Goal: Transaction & Acquisition: Purchase product/service

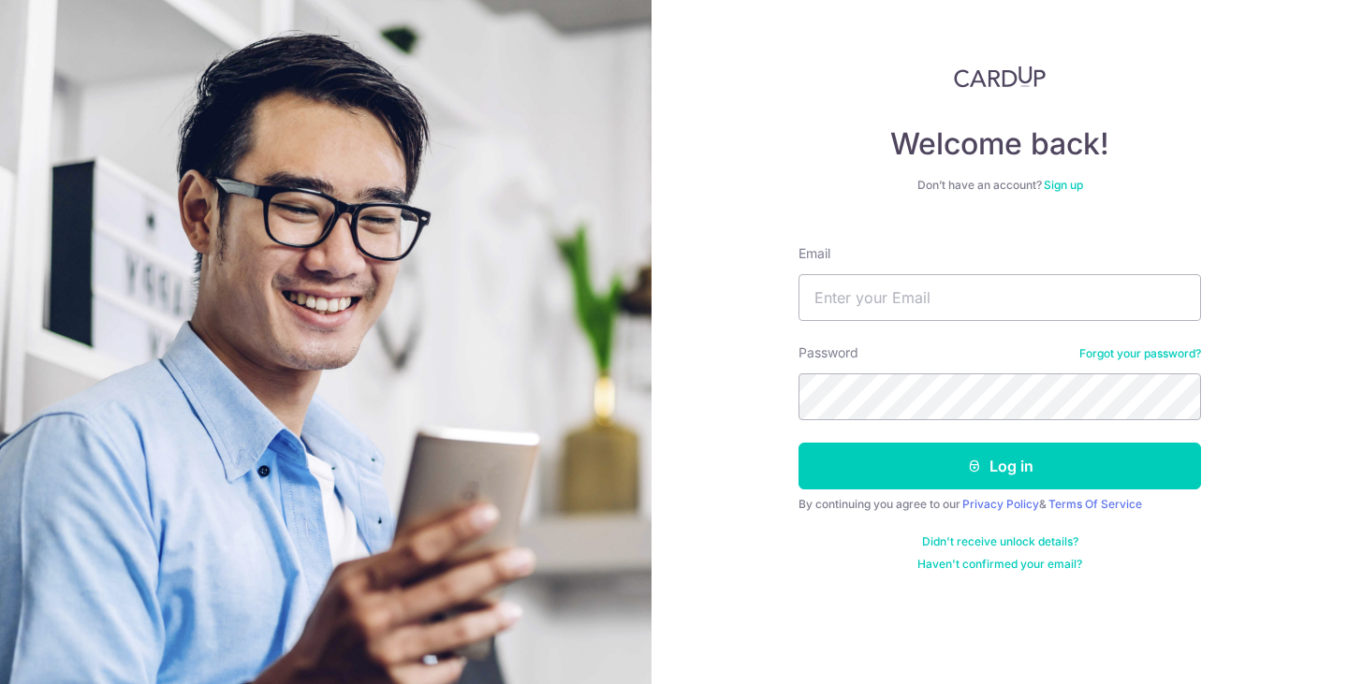
type input "tjredmund@gmail.com"
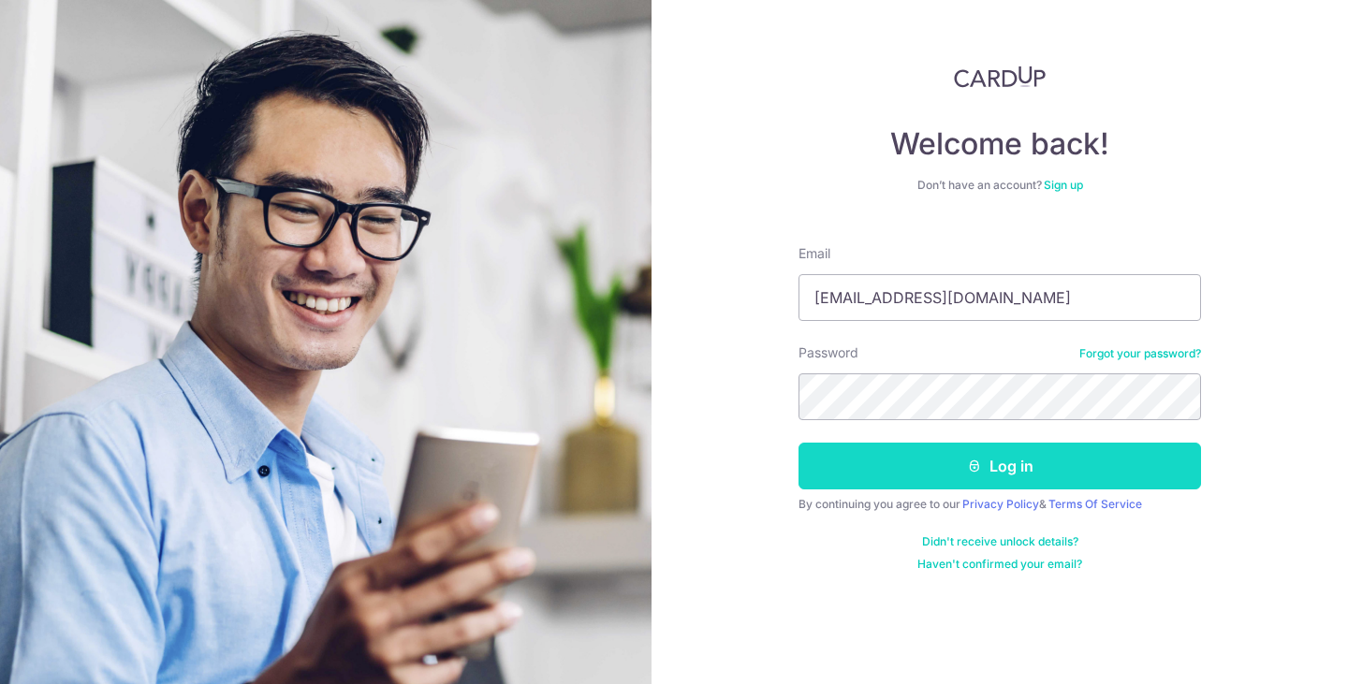
click at [977, 472] on icon "submit" at bounding box center [974, 466] width 15 height 15
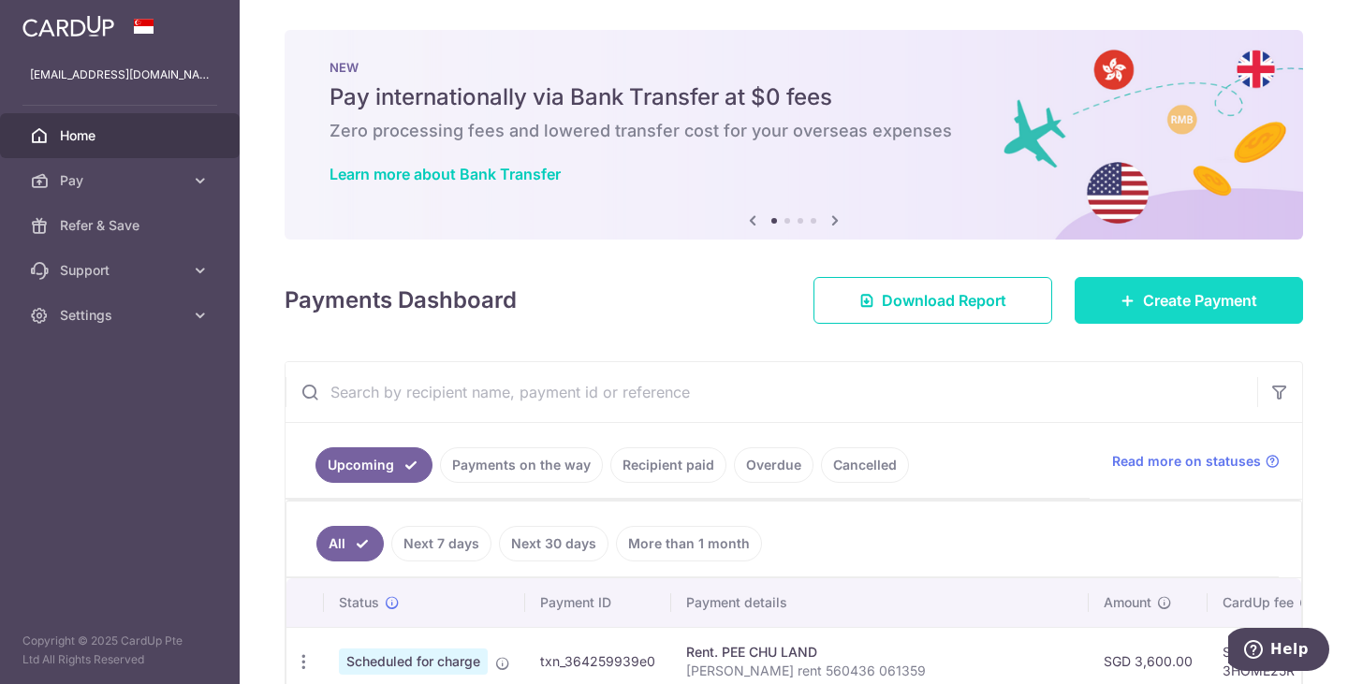
click at [1156, 289] on span "Create Payment" at bounding box center [1200, 300] width 114 height 22
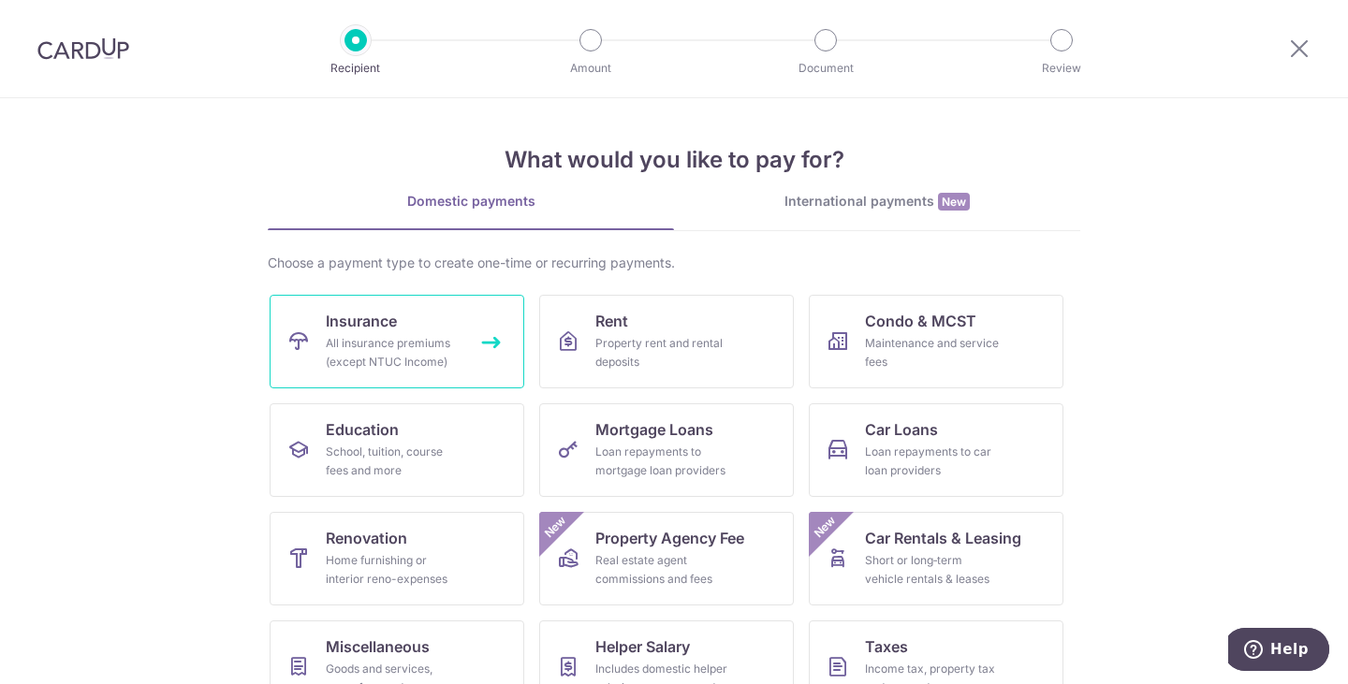
click at [417, 353] on div "All insurance premiums (except NTUC Income)" at bounding box center [393, 352] width 135 height 37
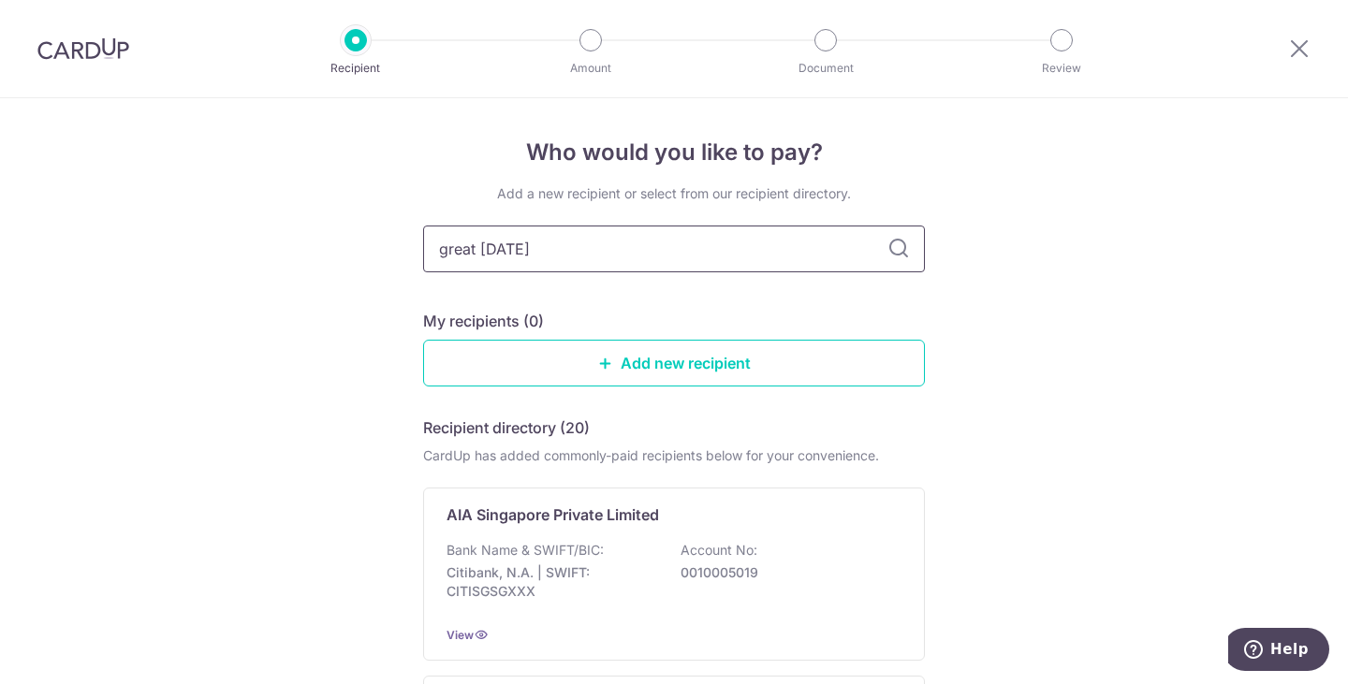
type input "great [DATE]"
click at [597, 522] on p "The Great Eastern Life Assurance Co Ltd" at bounding box center [592, 515] width 293 height 22
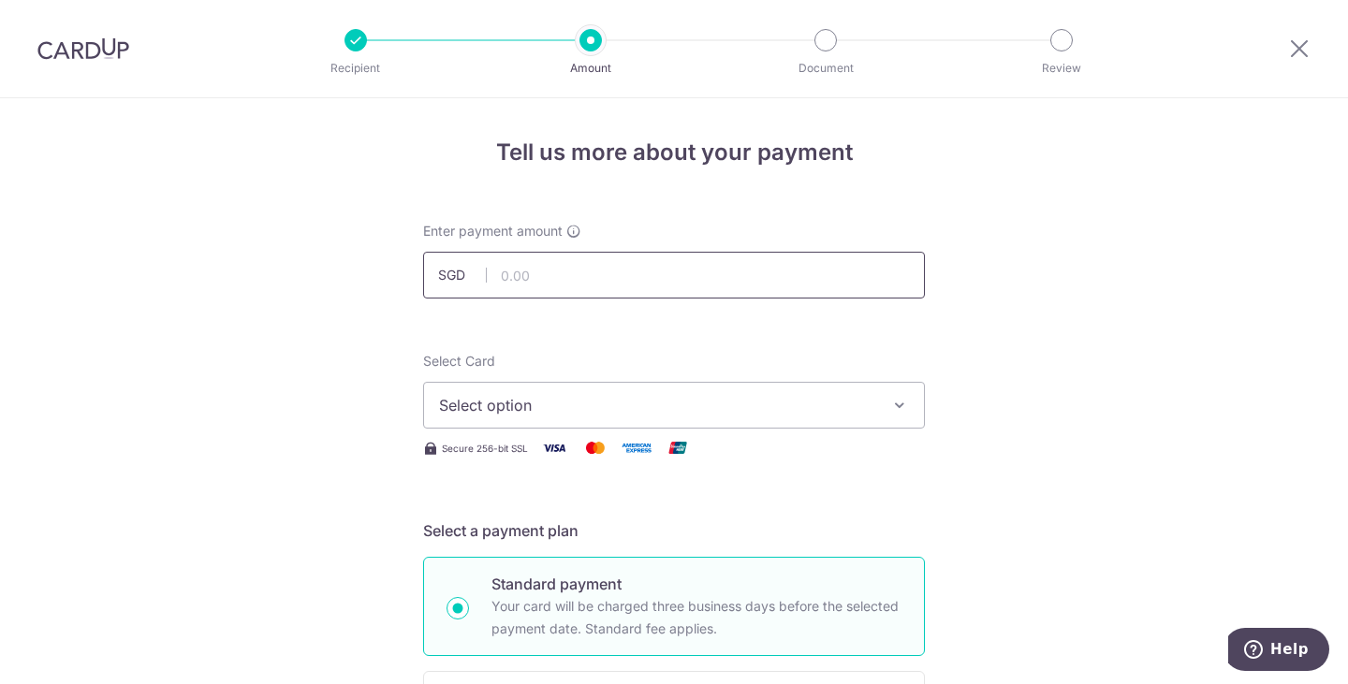
click at [577, 275] on input "text" at bounding box center [674, 275] width 502 height 47
type input "1,065.50"
click at [584, 408] on span "Select option" at bounding box center [657, 405] width 436 height 22
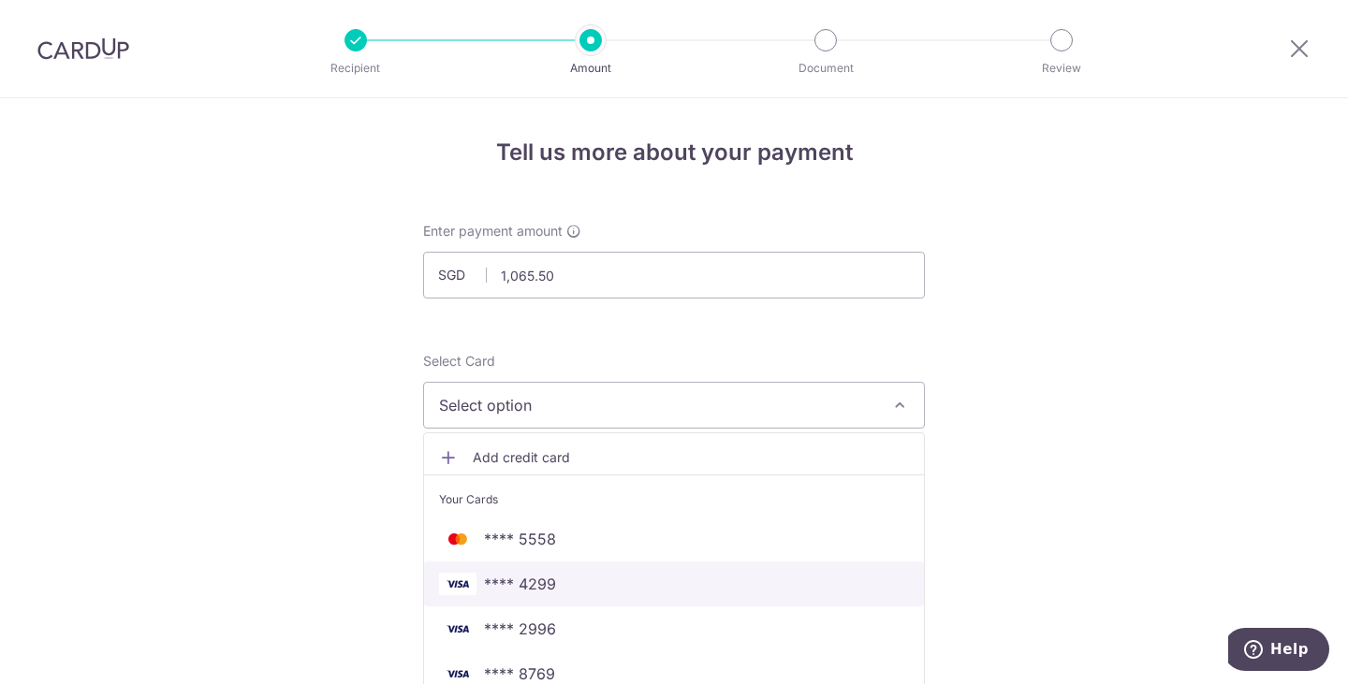
click at [580, 592] on span "**** 4299" at bounding box center [674, 584] width 470 height 22
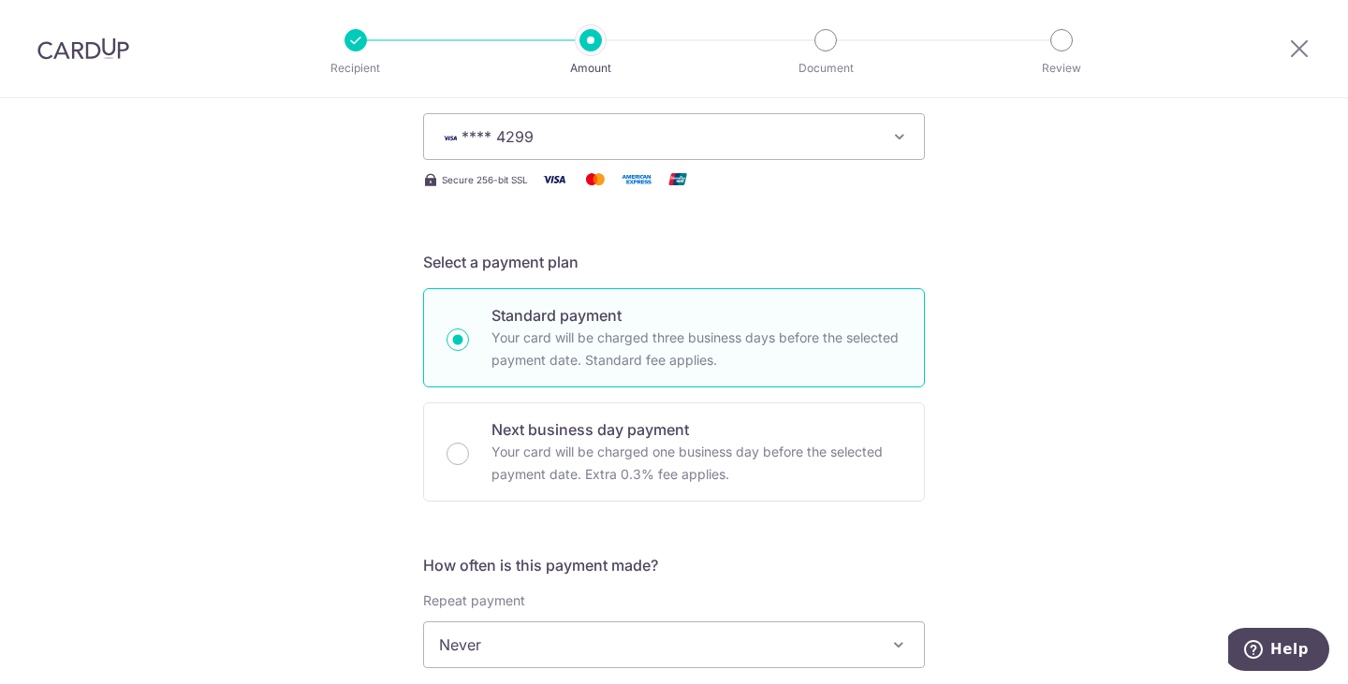
scroll to position [489, 0]
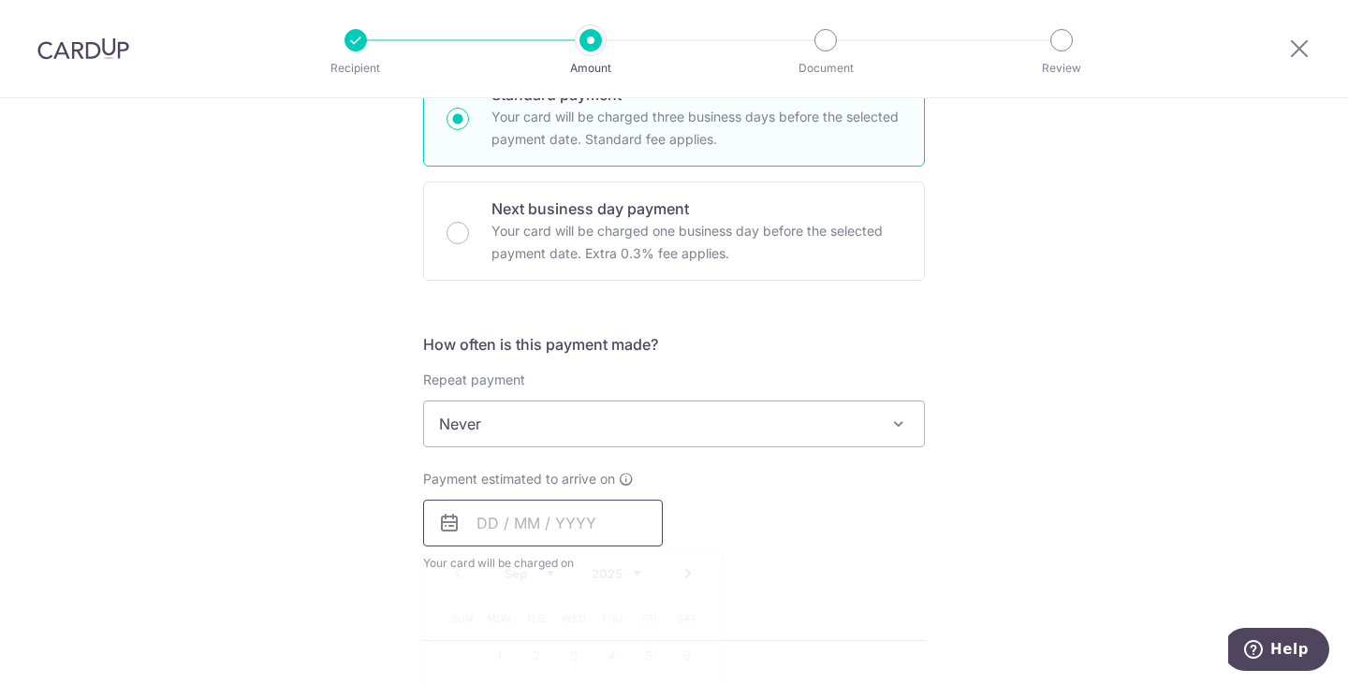
click at [594, 518] on input "text" at bounding box center [543, 523] width 240 height 47
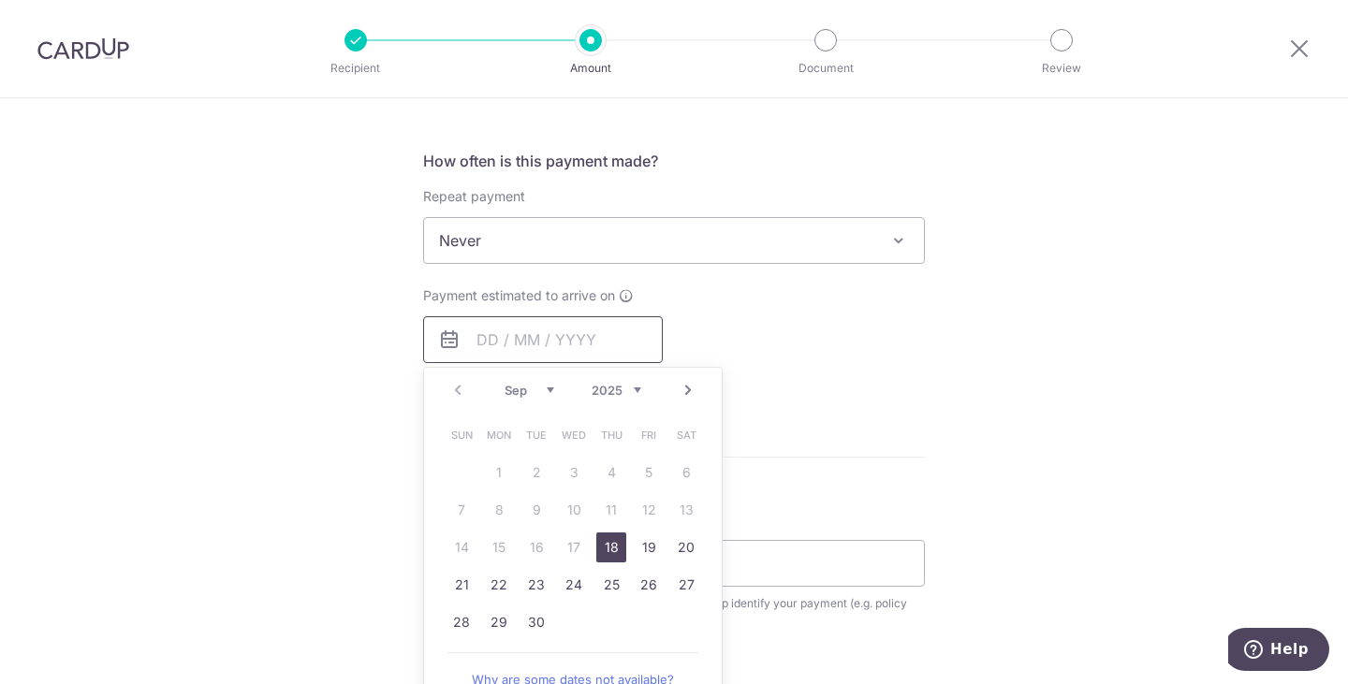
scroll to position [679, 0]
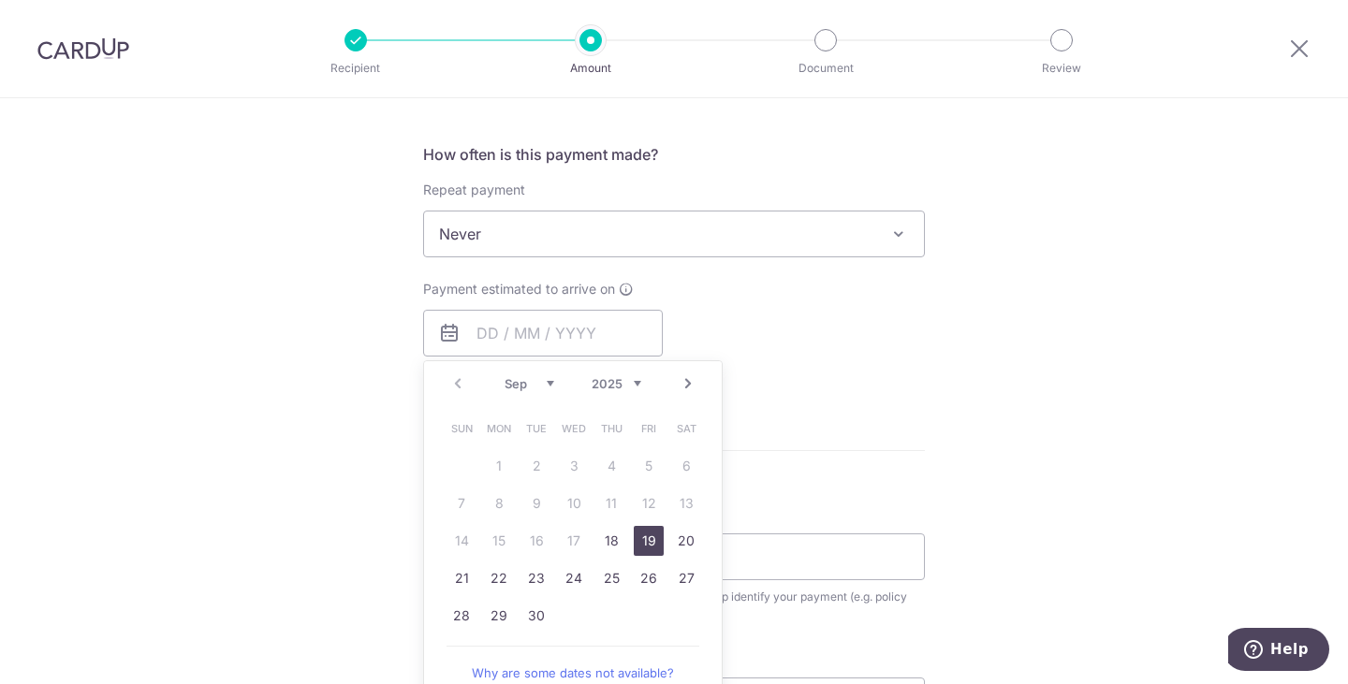
click at [642, 535] on link "19" at bounding box center [649, 541] width 30 height 30
type input "19/09/2025"
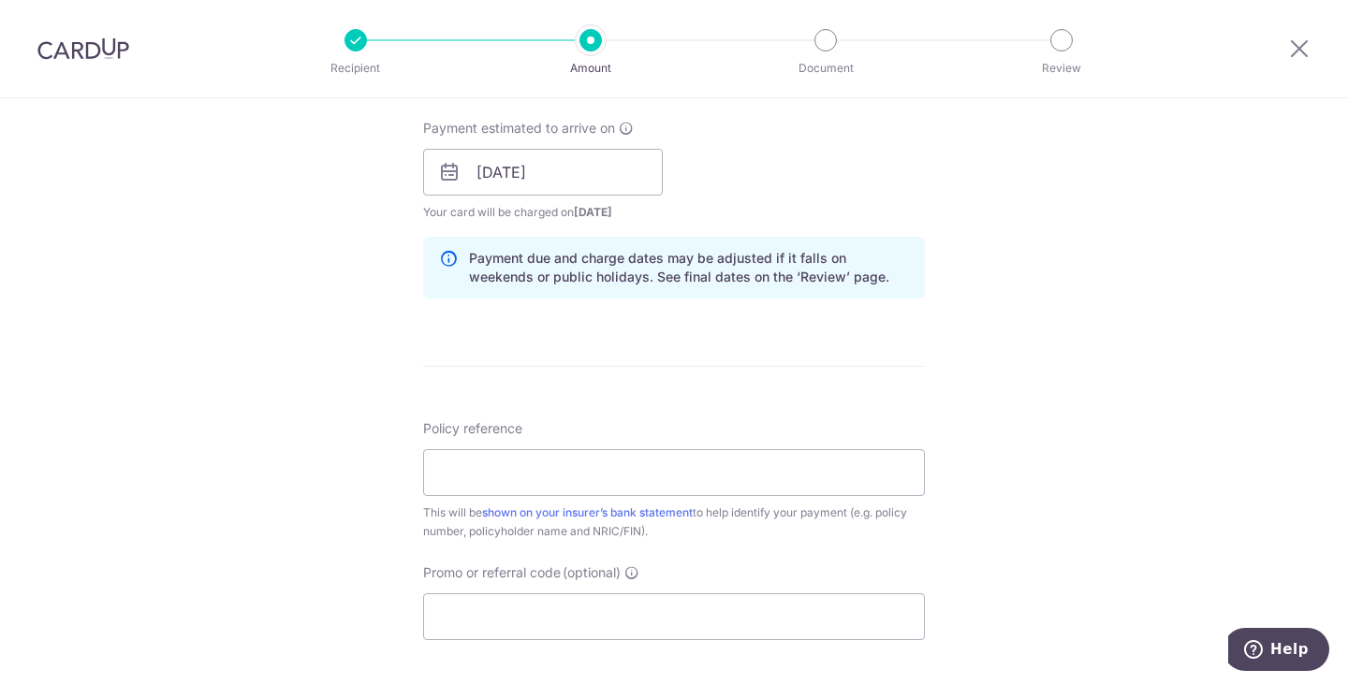
scroll to position [956, 0]
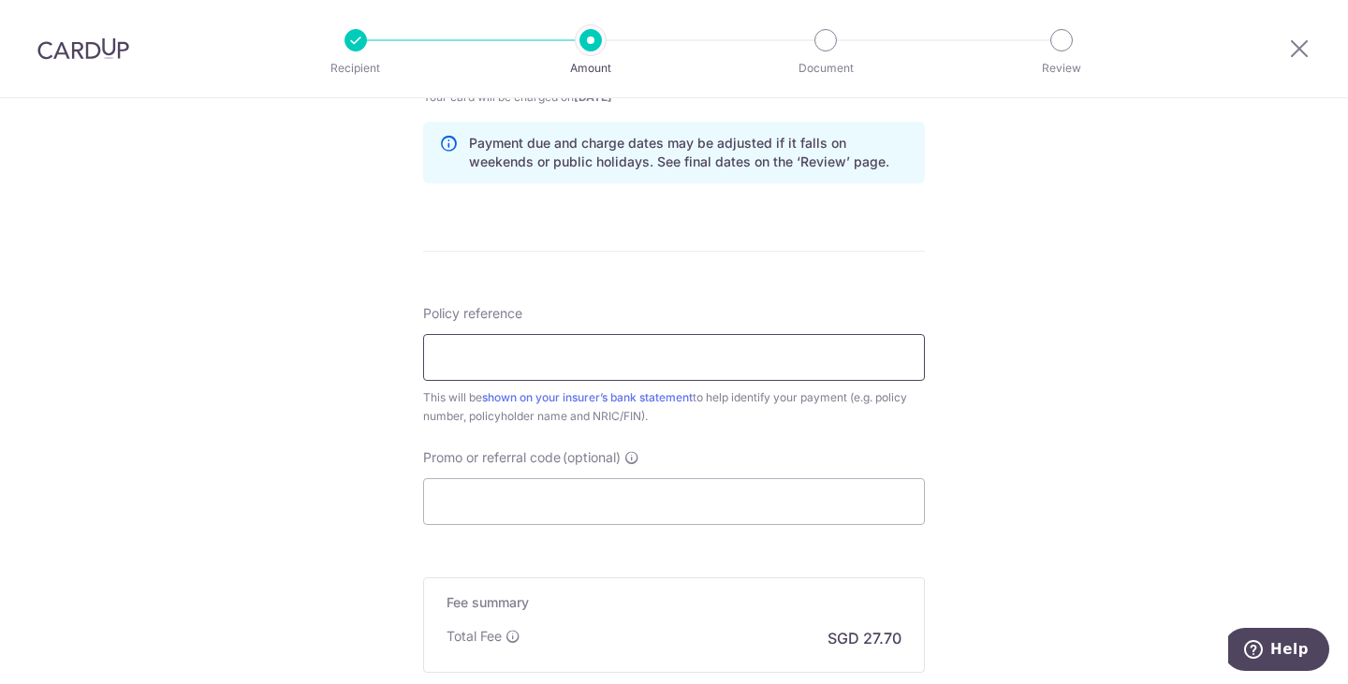
click at [708, 373] on input "Policy reference" at bounding box center [674, 357] width 502 height 47
click at [829, 491] on input "Promo or referral code (optional)" at bounding box center [674, 501] width 502 height 47
drag, startPoint x: 562, startPoint y: 353, endPoint x: 317, endPoint y: 359, distance: 245.3
click at [317, 359] on div "Tell us more about your payment Enter payment amount SGD 1,065.50 1065.50 Selec…" at bounding box center [674, 28] width 1348 height 1770
type input "0073857268"
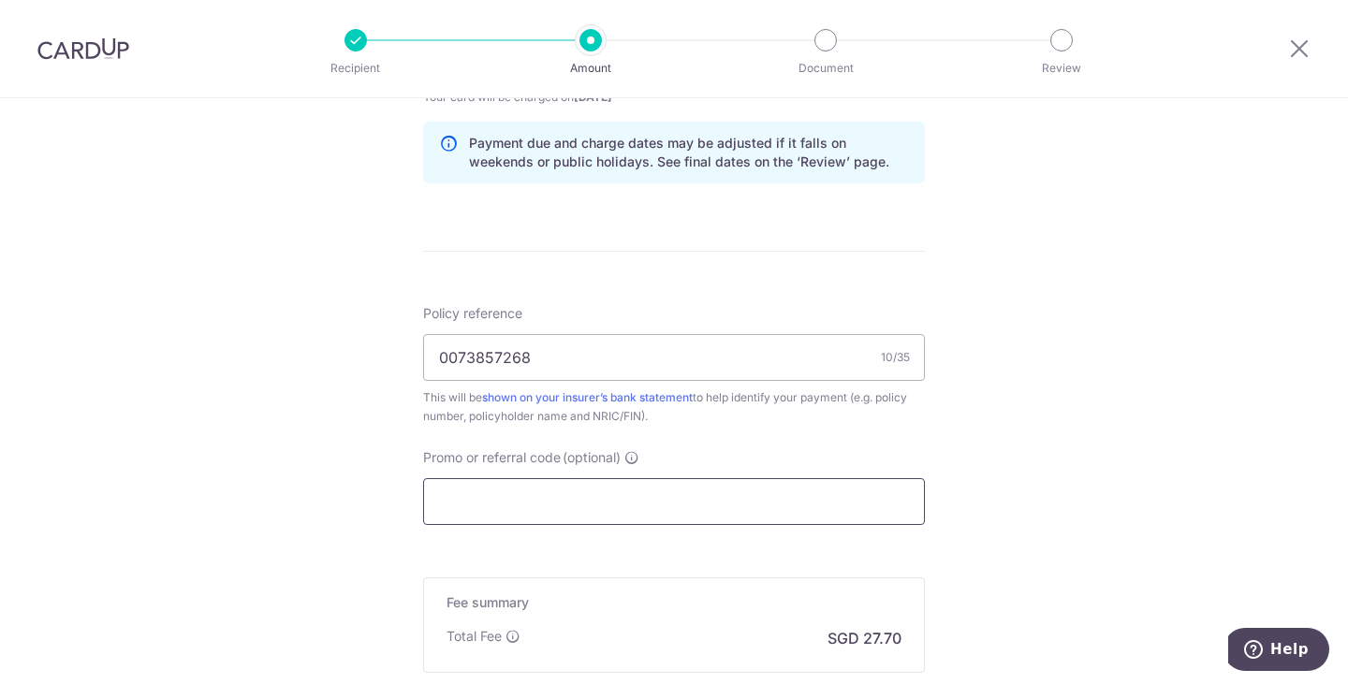
click at [562, 498] on input "Promo or referral code (optional)" at bounding box center [674, 501] width 502 height 47
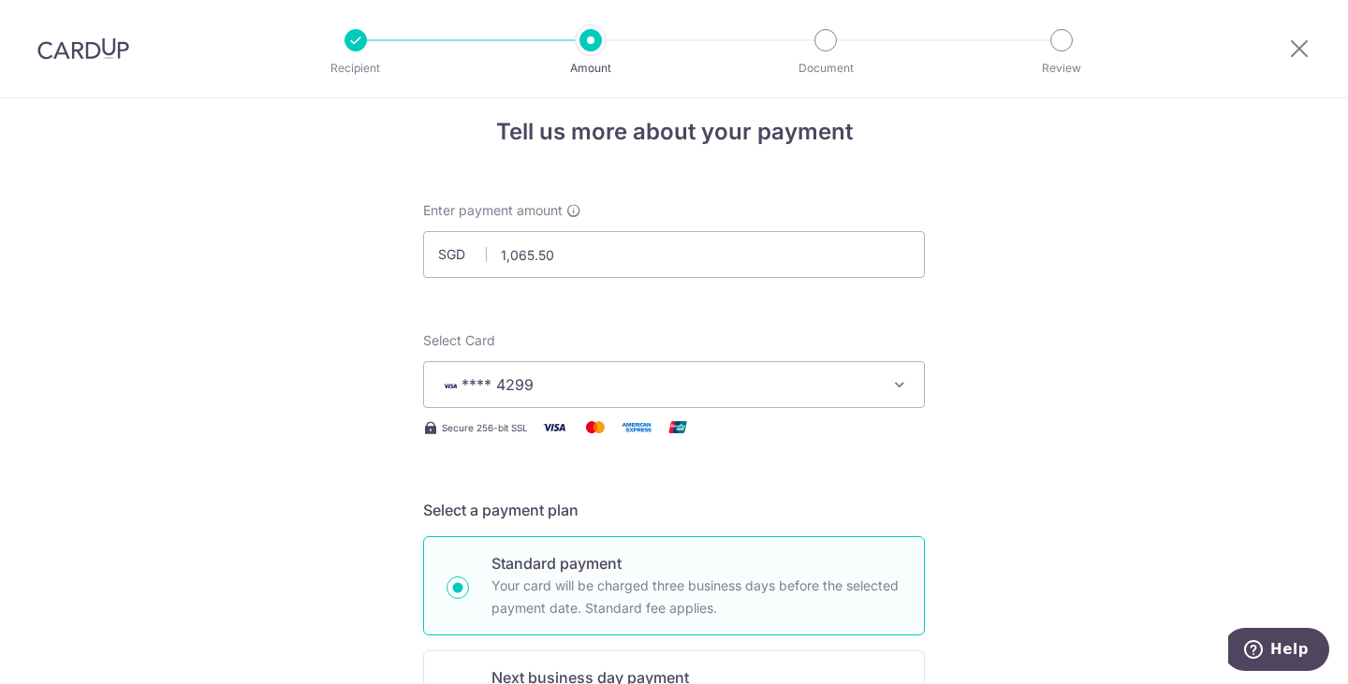
scroll to position [18, 0]
type input "off225"
drag, startPoint x: 579, startPoint y: 246, endPoint x: 380, endPoint y: 253, distance: 199.5
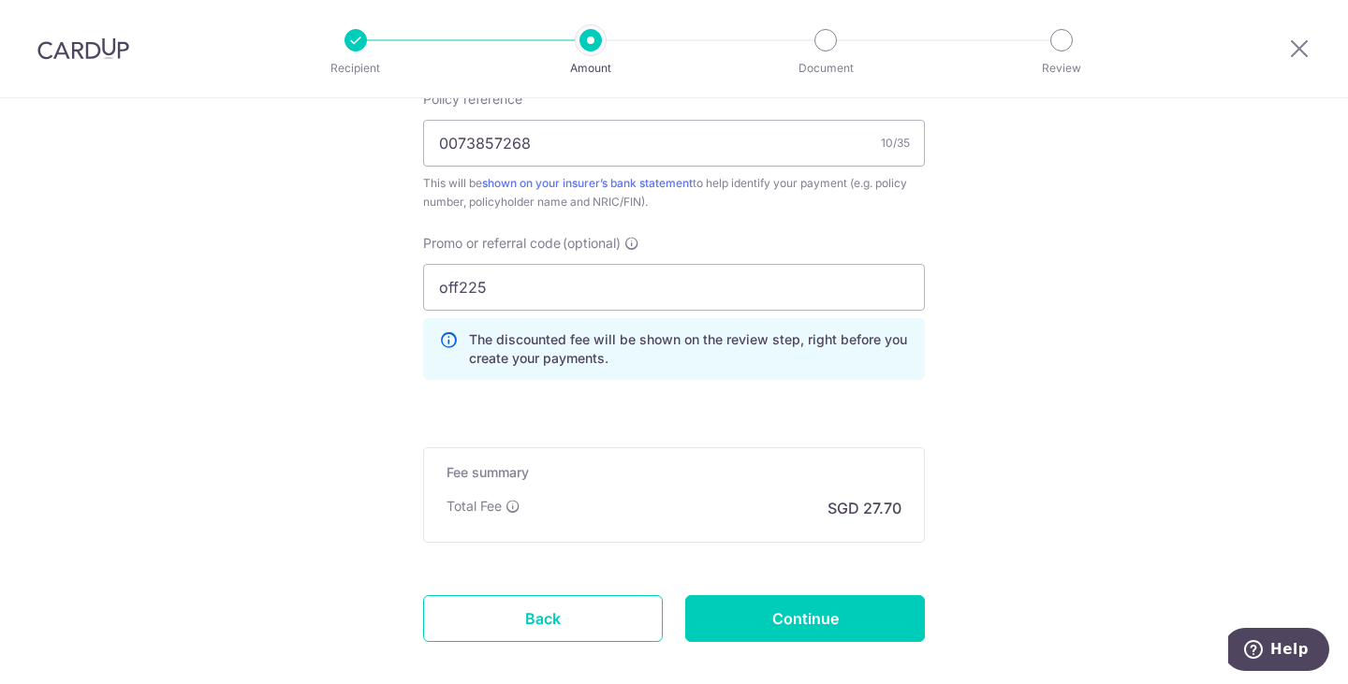
scroll to position [1211, 0]
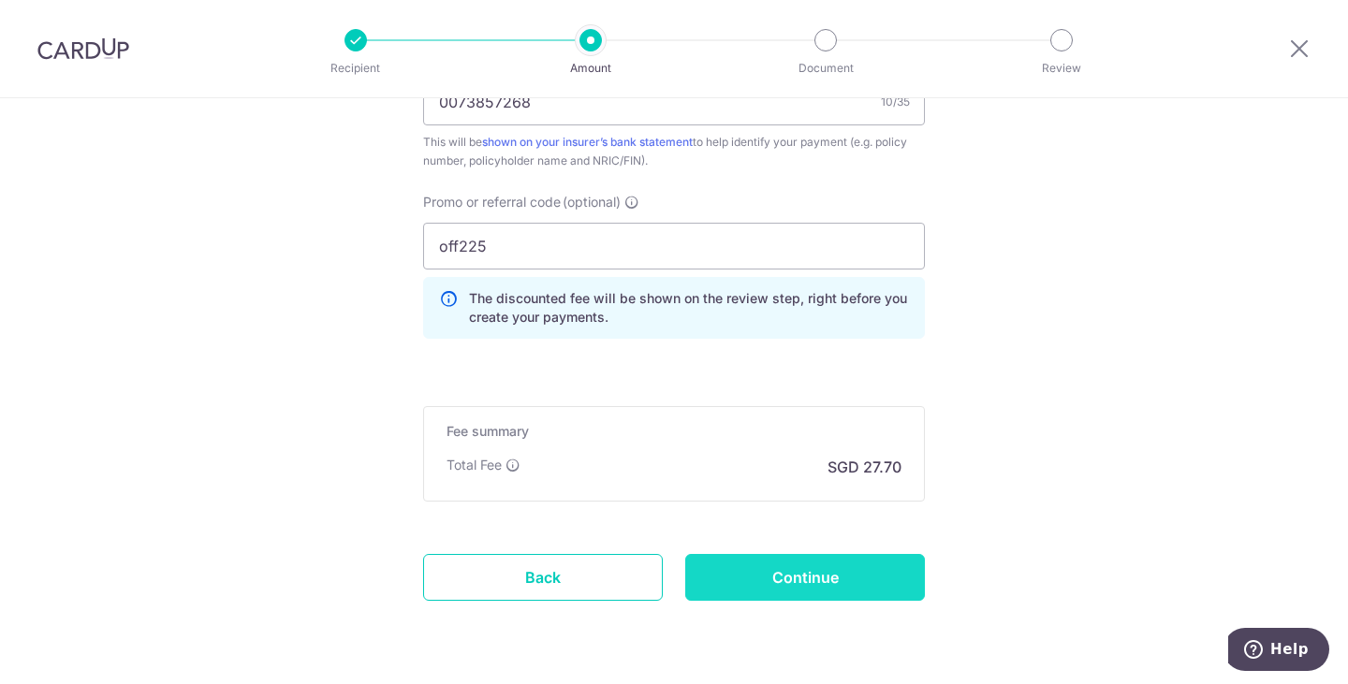
click at [842, 583] on input "Continue" at bounding box center [805, 577] width 240 height 47
type input "2,400.00"
type input "Create Schedule"
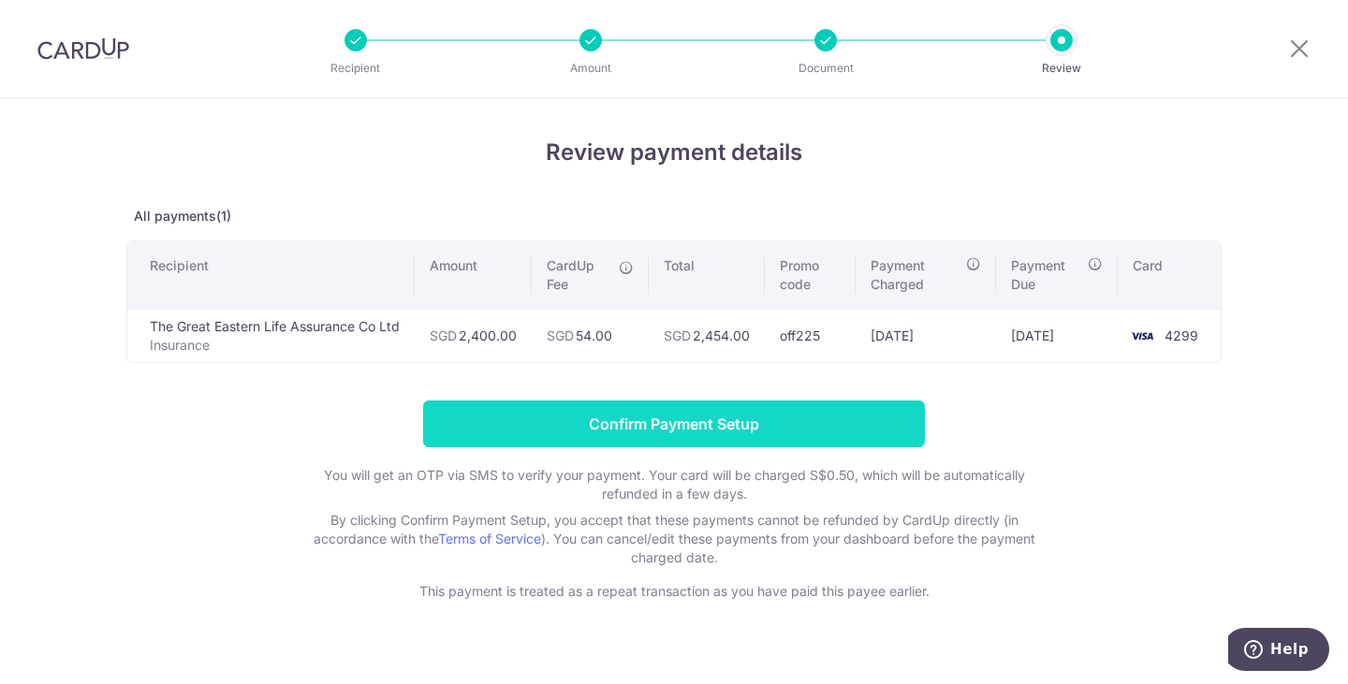
click at [801, 410] on input "Confirm Payment Setup" at bounding box center [674, 424] width 502 height 47
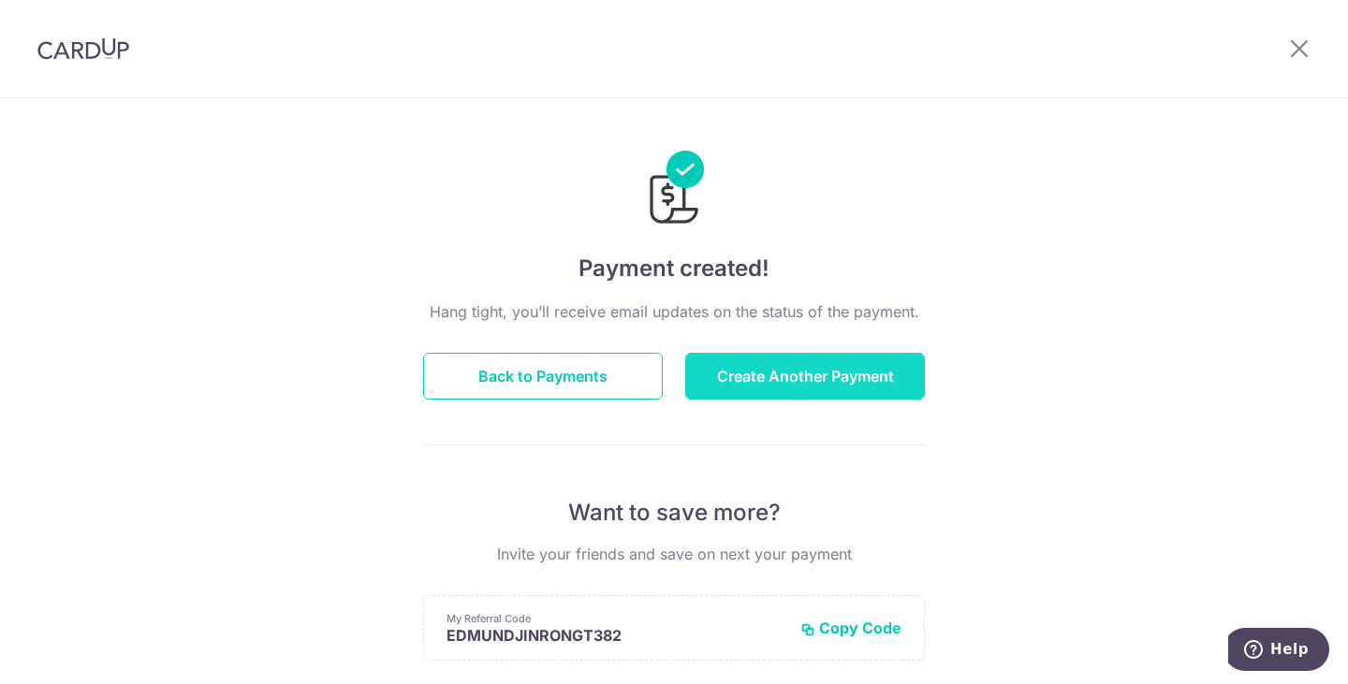
click at [799, 364] on button "Create Another Payment" at bounding box center [805, 376] width 240 height 47
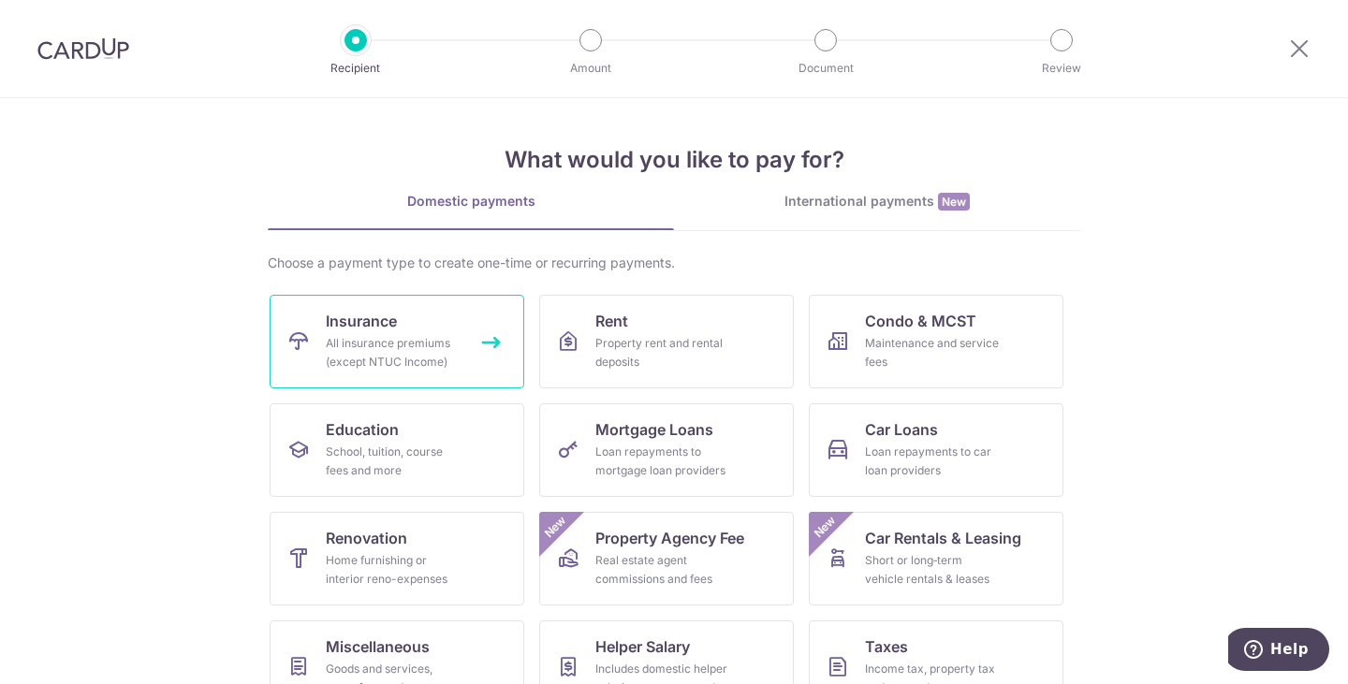
click at [418, 319] on link "Insurance All insurance premiums (except NTUC Income)" at bounding box center [397, 342] width 255 height 94
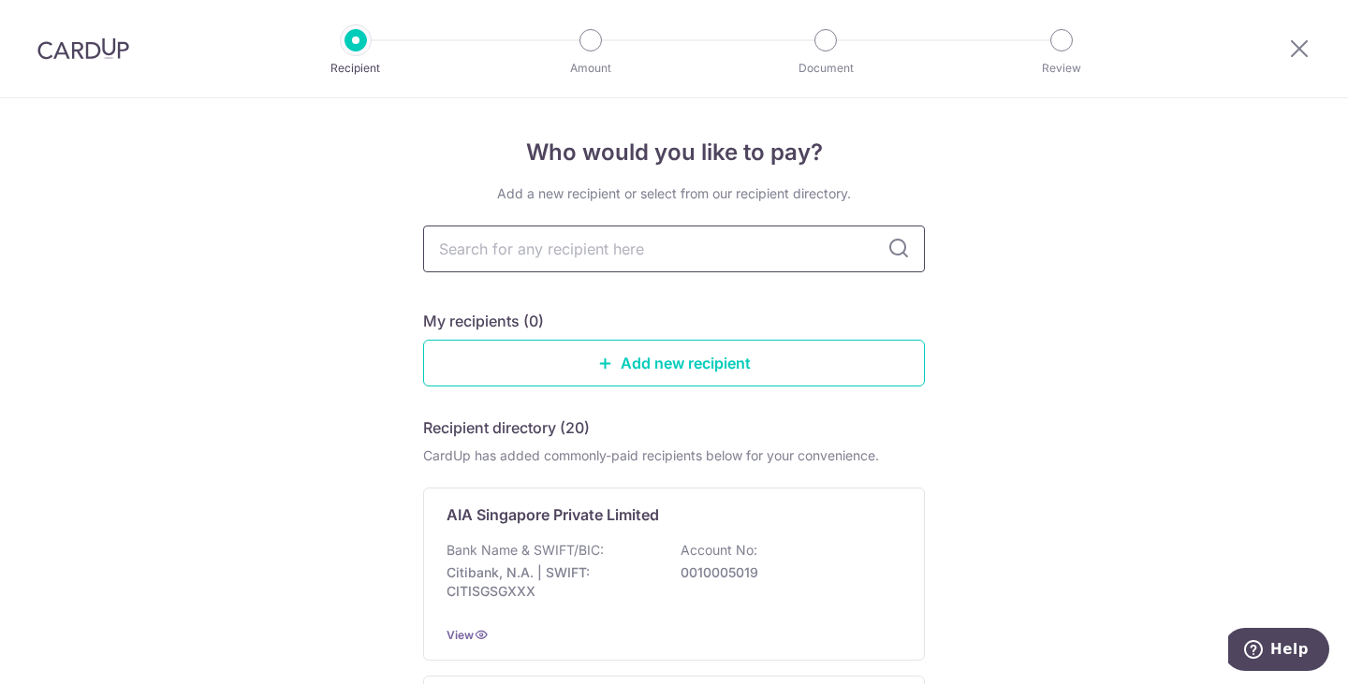
click at [622, 252] on input "text" at bounding box center [674, 249] width 502 height 47
type input "great eastern"
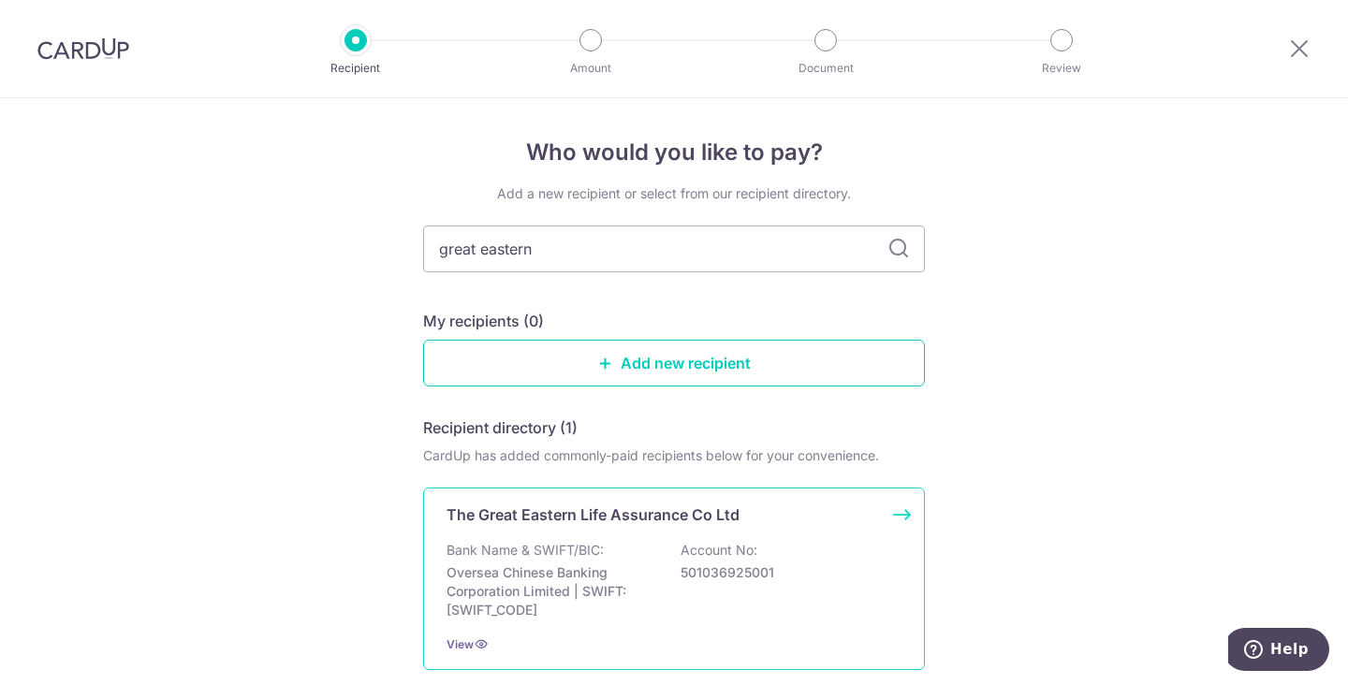
click at [708, 524] on p "The Great Eastern Life Assurance Co Ltd" at bounding box center [592, 515] width 293 height 22
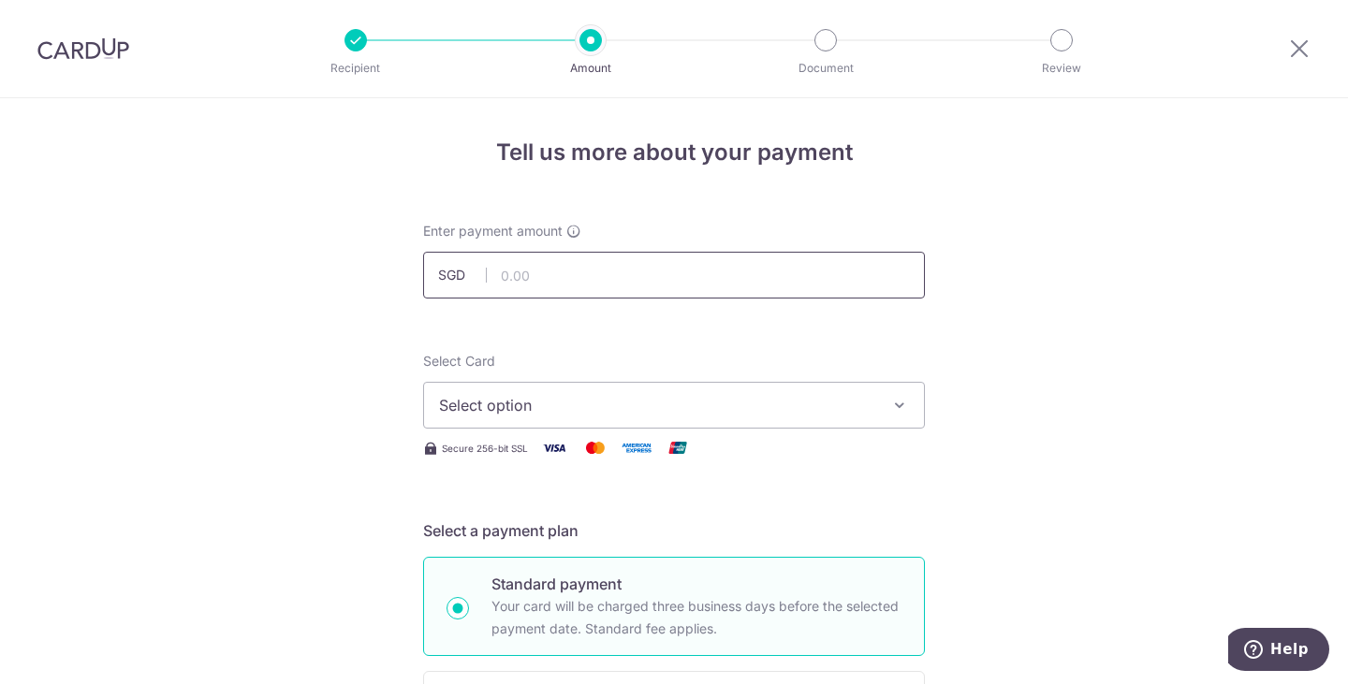
click at [540, 283] on input "text" at bounding box center [674, 275] width 502 height 47
type input "1,065.50"
click at [675, 409] on span "Select option" at bounding box center [657, 405] width 436 height 22
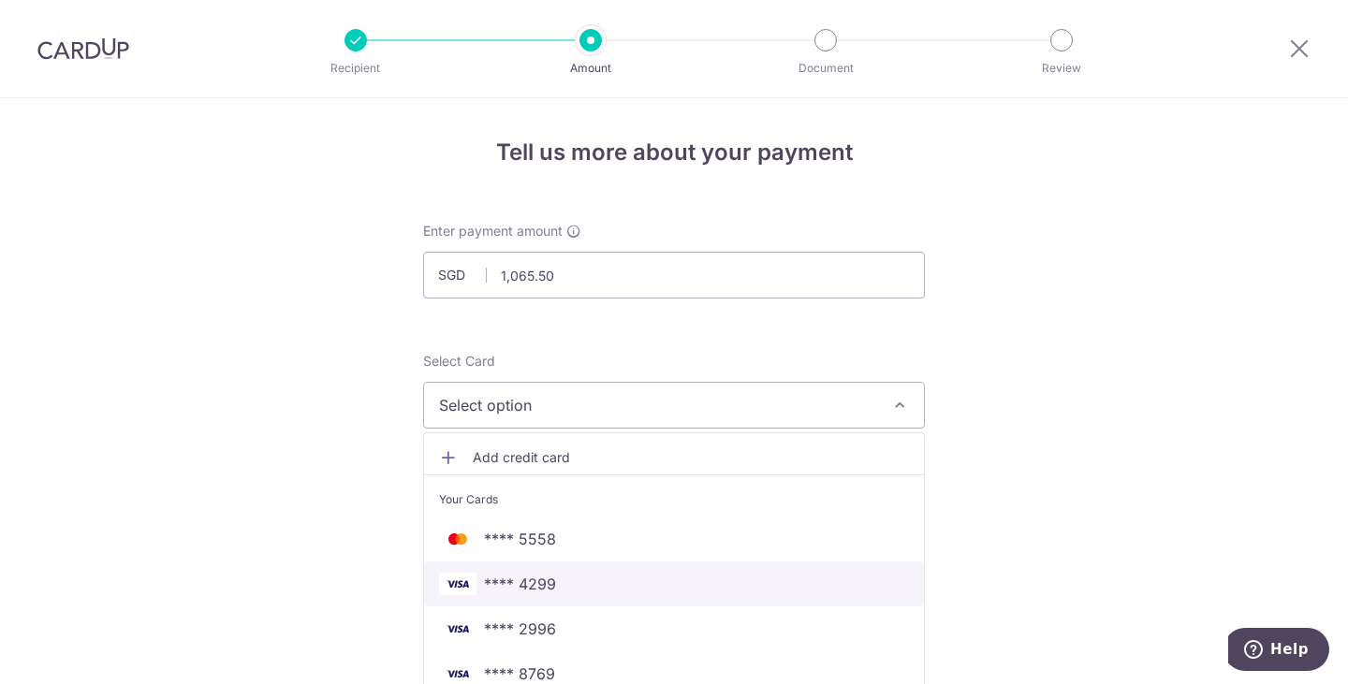
click at [622, 591] on span "**** 4299" at bounding box center [674, 584] width 470 height 22
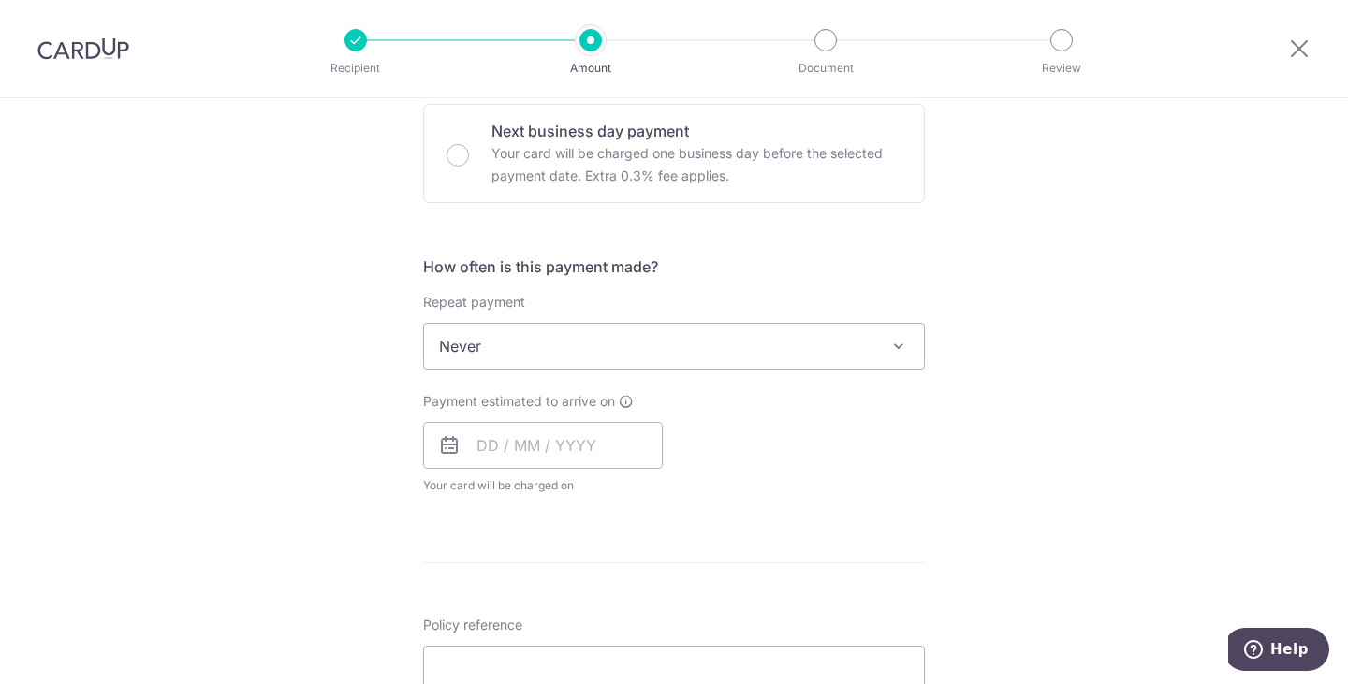
scroll to position [708, 0]
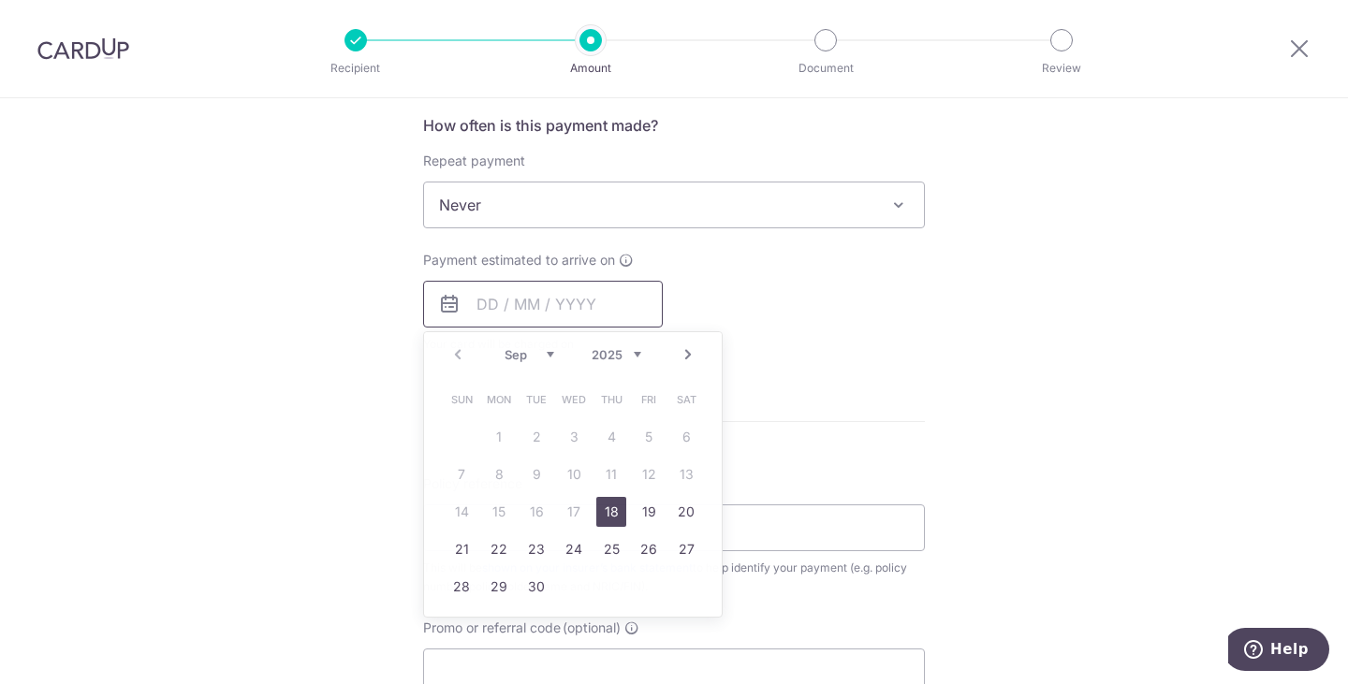
click at [553, 303] on input "text" at bounding box center [543, 304] width 240 height 47
click at [647, 507] on link "19" at bounding box center [649, 512] width 30 height 30
type input "19/09/2025"
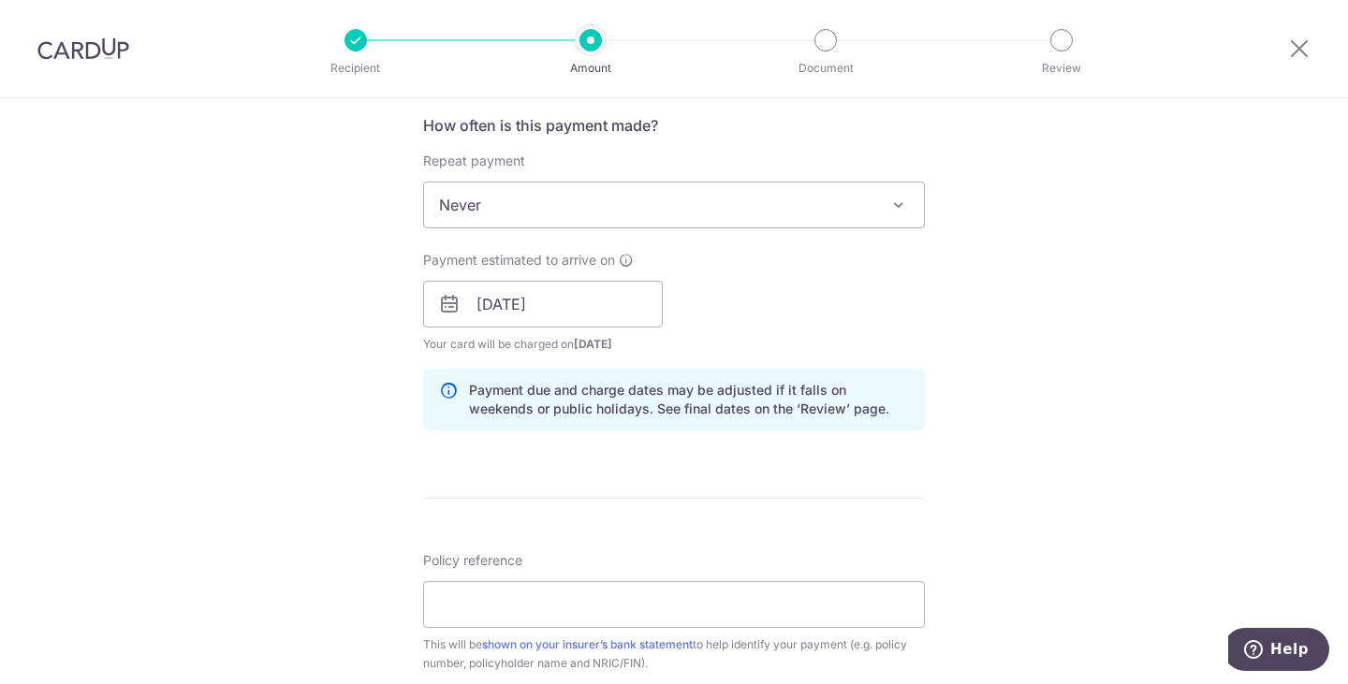
scroll to position [861, 0]
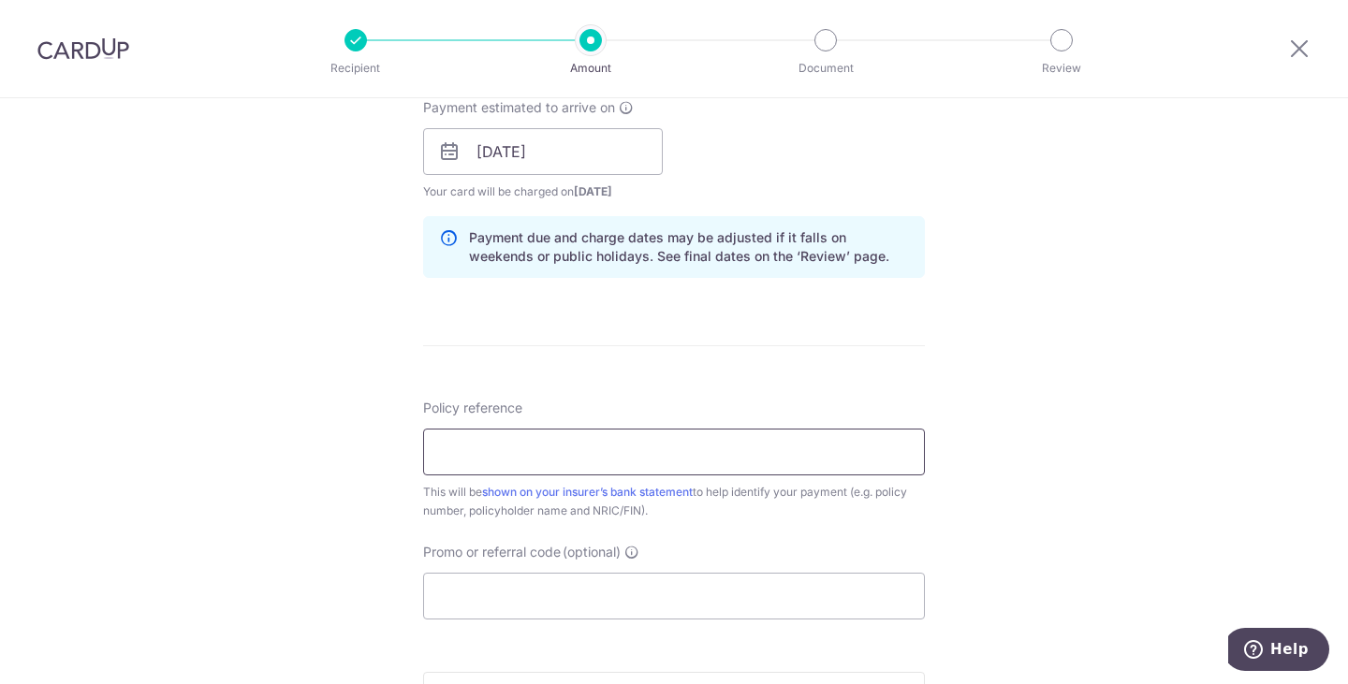
click at [703, 445] on input "Policy reference" at bounding box center [674, 452] width 502 height 47
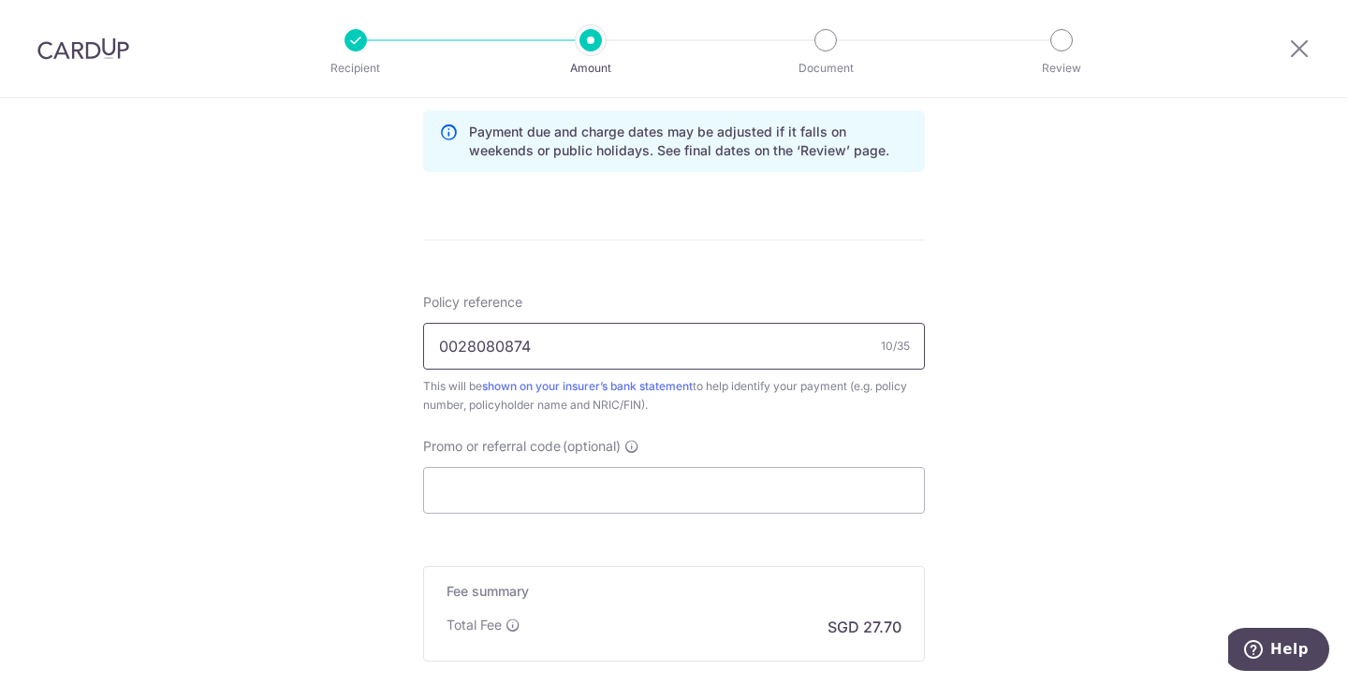
scroll to position [968, 0]
type input "0028080874"
click at [661, 483] on input "Promo or referral code (optional)" at bounding box center [674, 489] width 502 height 47
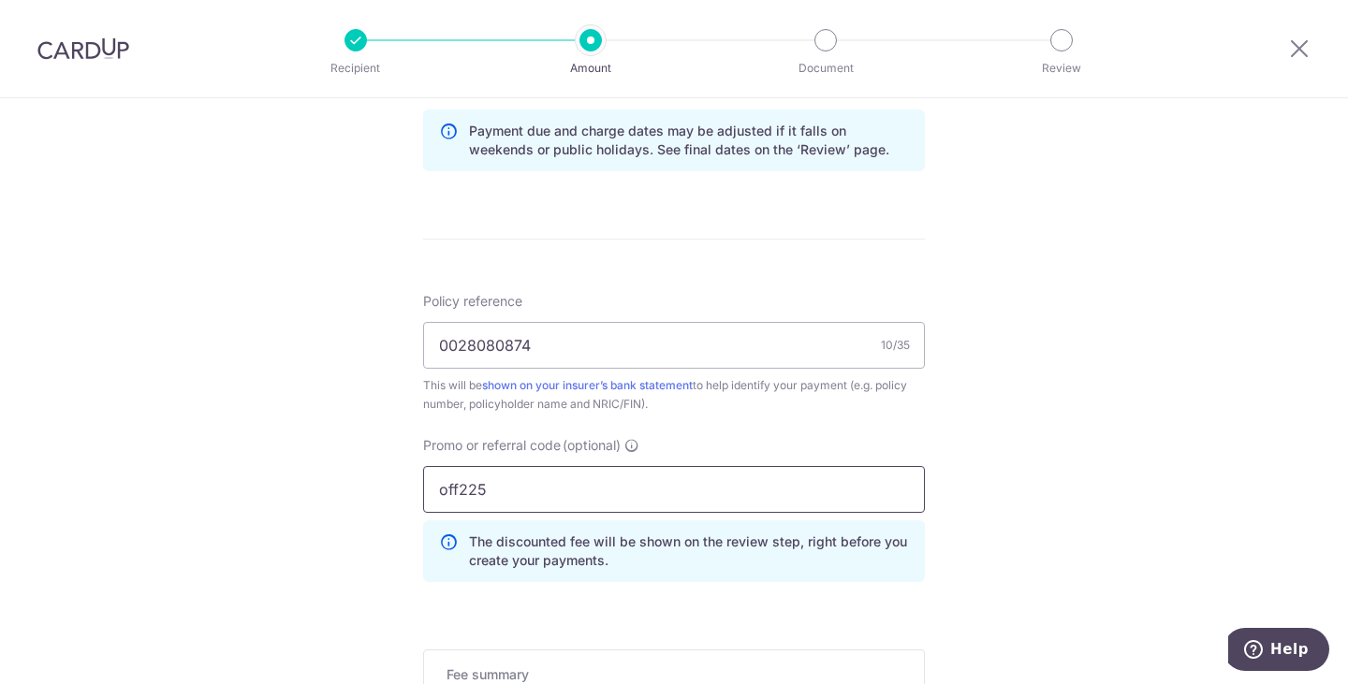
scroll to position [1258, 0]
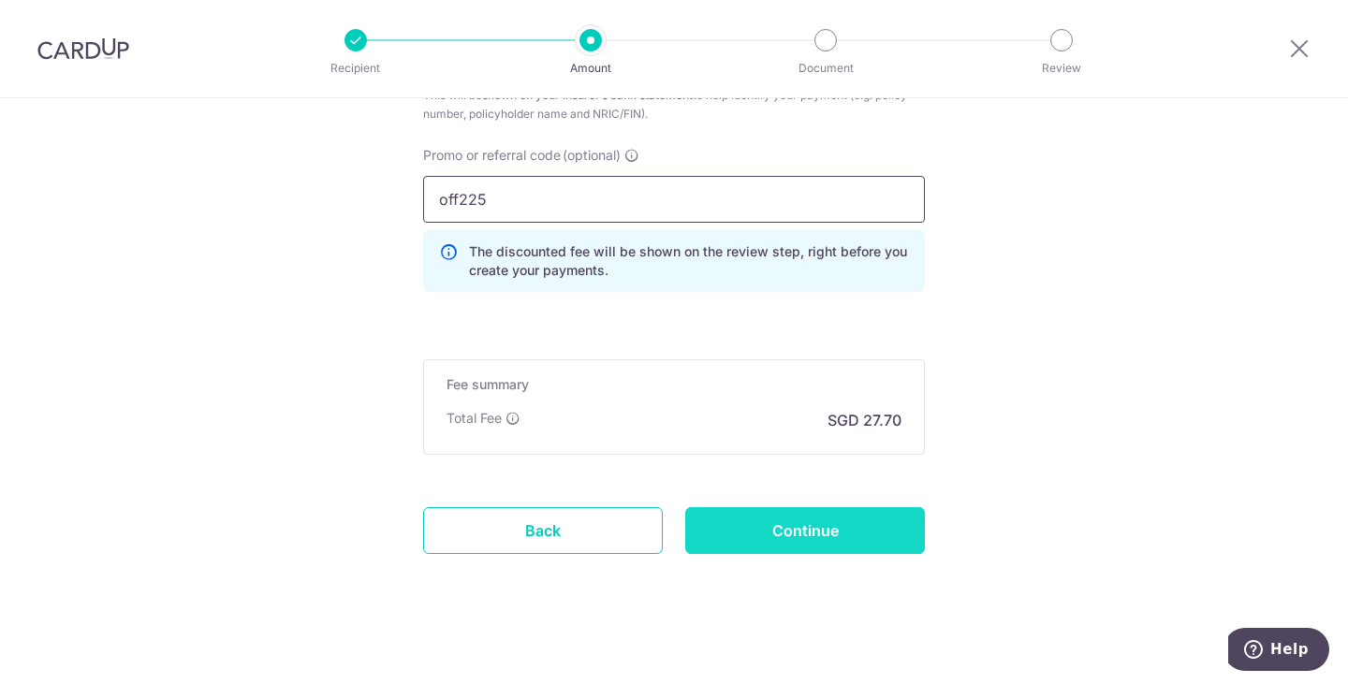
type input "off225"
click at [881, 526] on input "Continue" at bounding box center [805, 530] width 240 height 47
type input "Create Schedule"
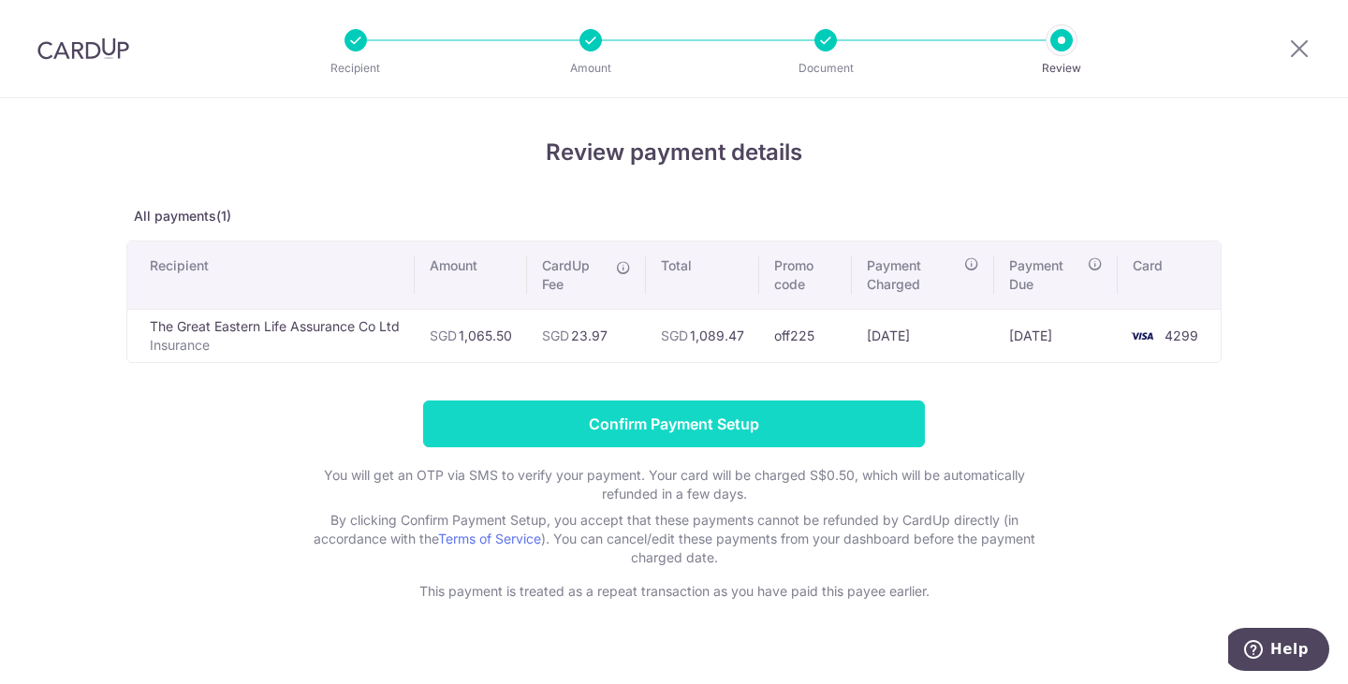
click at [766, 434] on input "Confirm Payment Setup" at bounding box center [674, 424] width 502 height 47
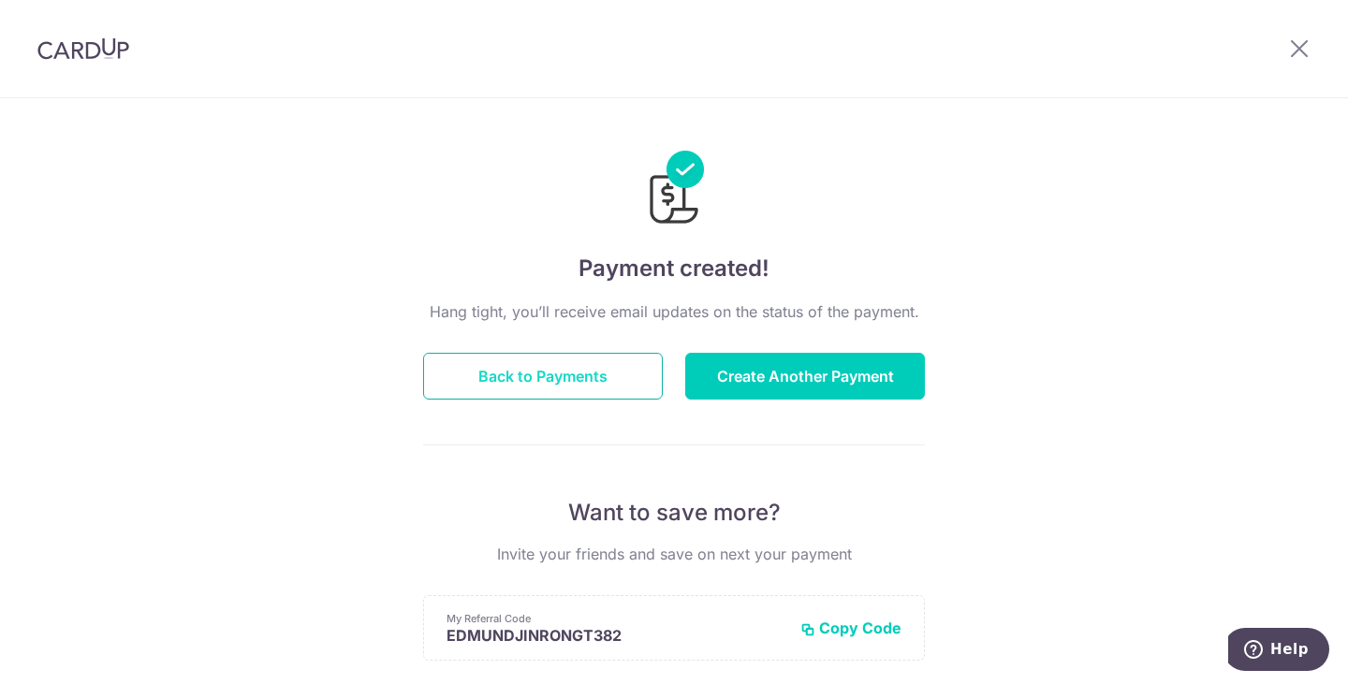
click at [533, 381] on button "Back to Payments" at bounding box center [543, 376] width 240 height 47
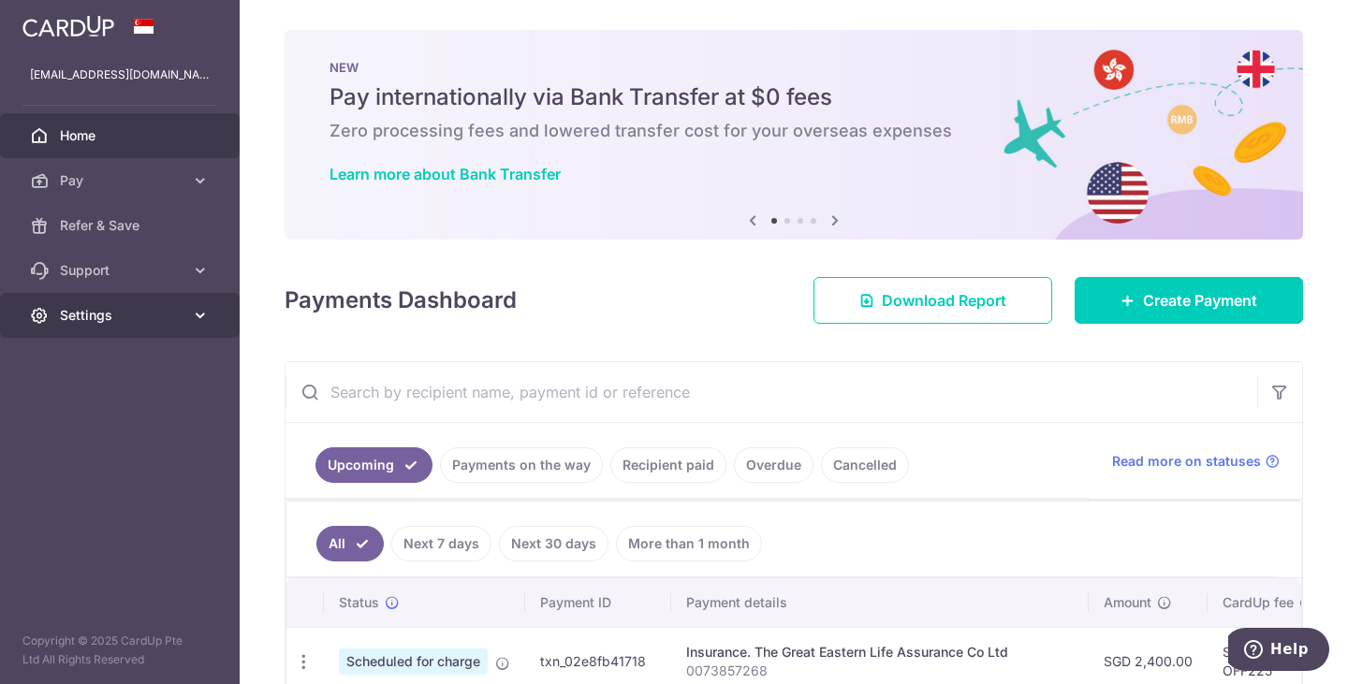
click at [131, 308] on span "Settings" at bounding box center [122, 315] width 124 height 19
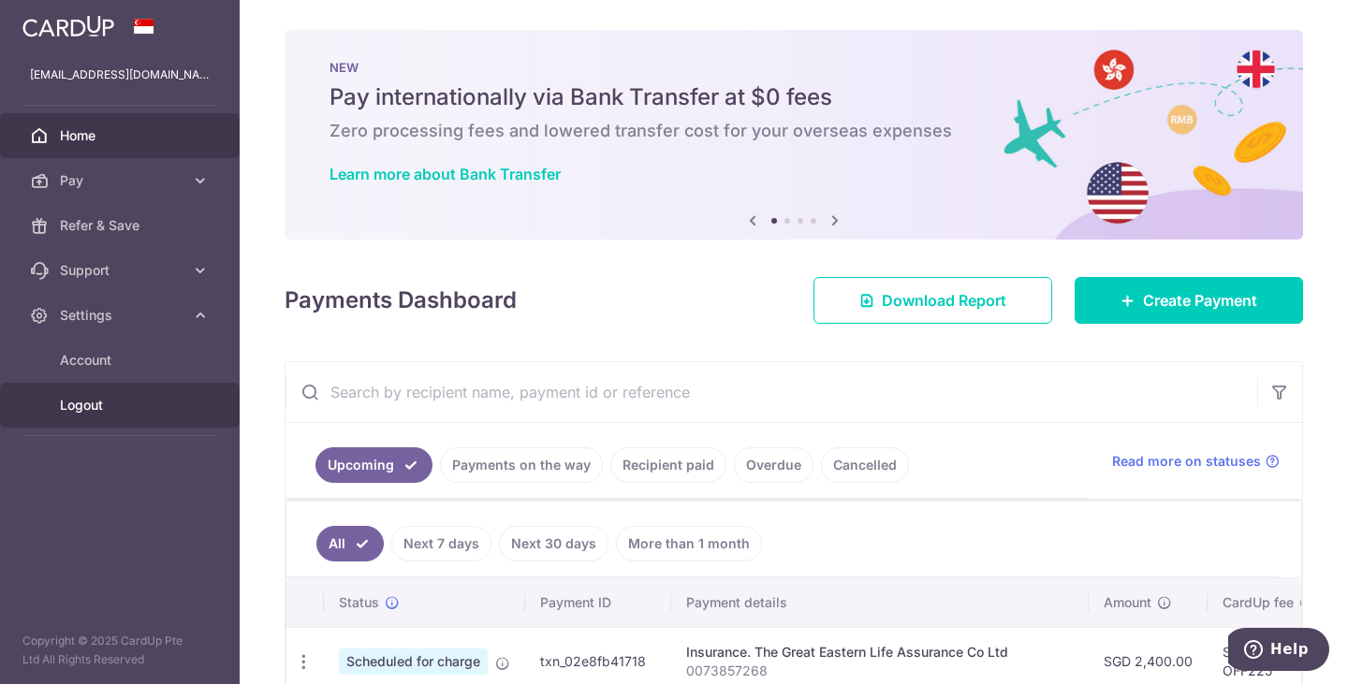
click at [125, 409] on span "Logout" at bounding box center [122, 405] width 124 height 19
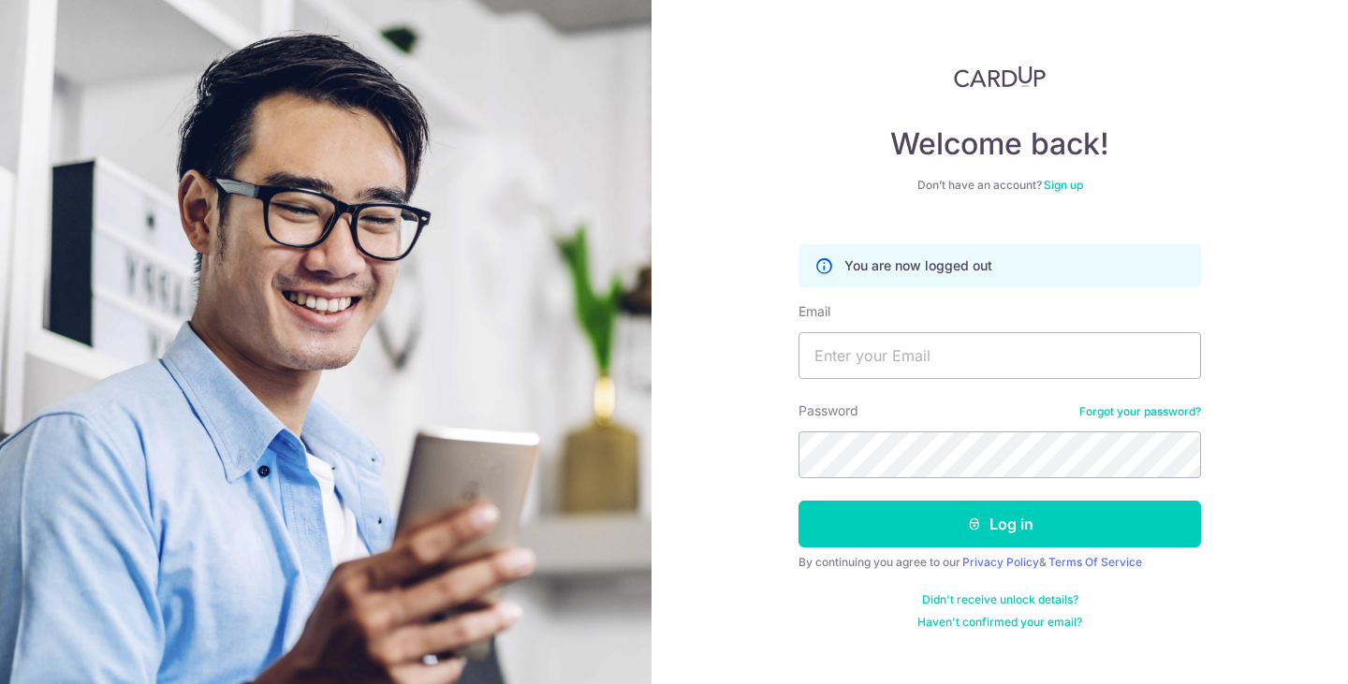
type input "[EMAIL_ADDRESS][DOMAIN_NAME]"
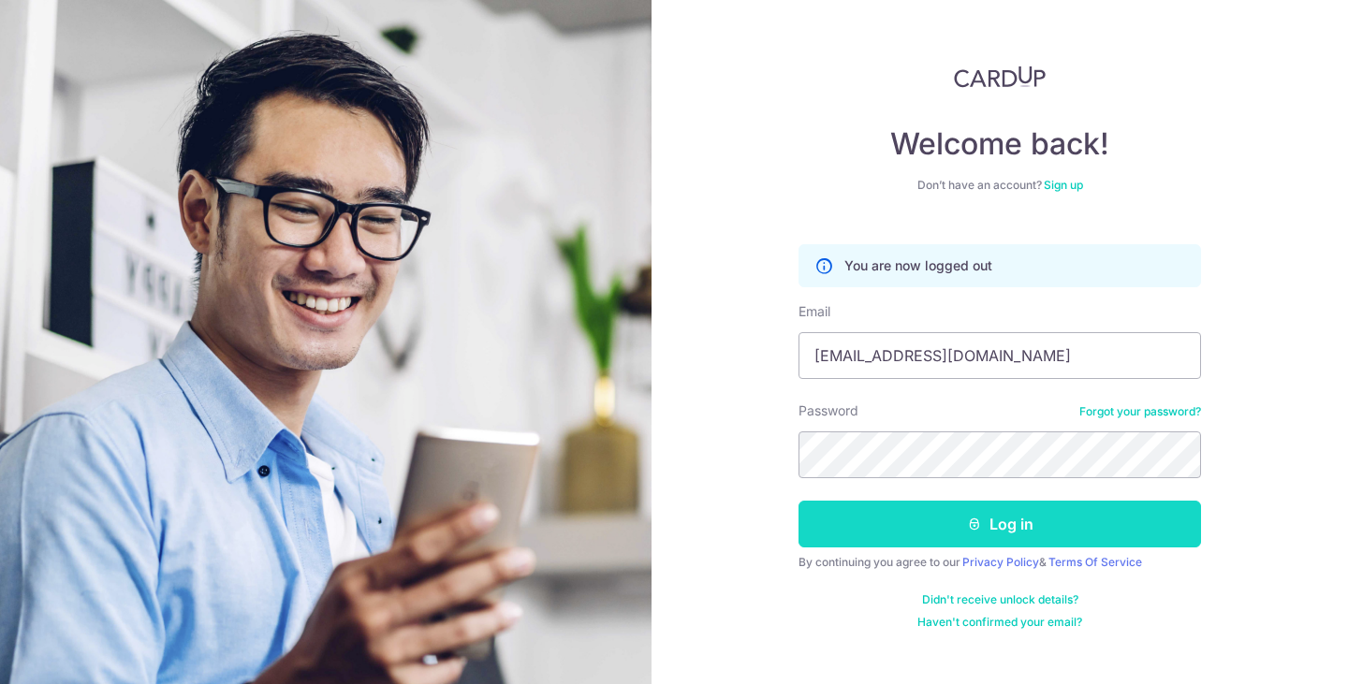
click at [1062, 522] on button "Log in" at bounding box center [999, 524] width 402 height 47
